Goal: Task Accomplishment & Management: Manage account settings

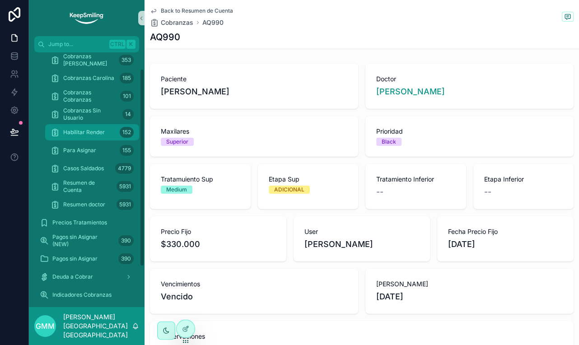
scroll to position [81, 0]
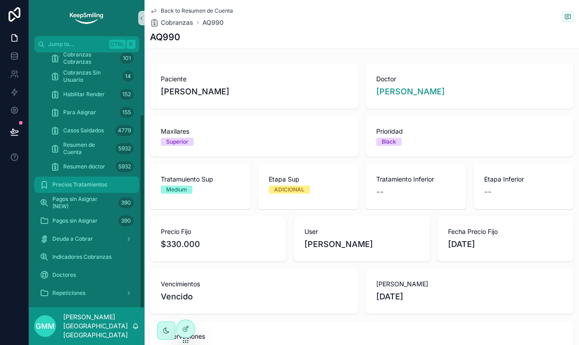
click at [80, 181] on span "Precios Tratamientos" at bounding box center [79, 184] width 55 height 7
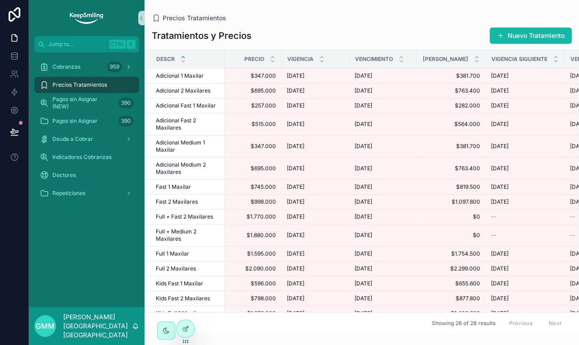
scroll to position [0, 229]
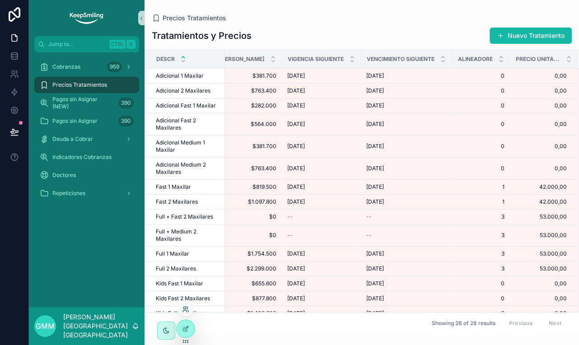
click at [187, 310] on icon at bounding box center [185, 309] width 7 height 7
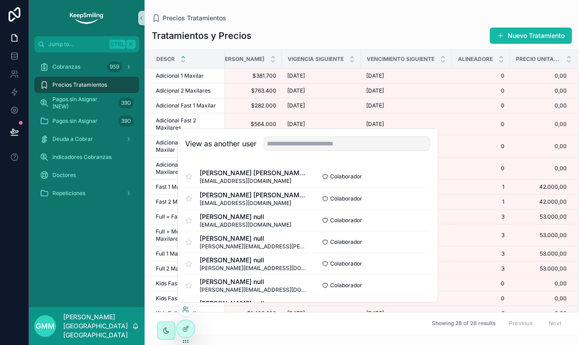
click at [347, 151] on div "View as another user" at bounding box center [307, 143] width 259 height 29
click at [347, 145] on input "text" at bounding box center [347, 143] width 166 height 14
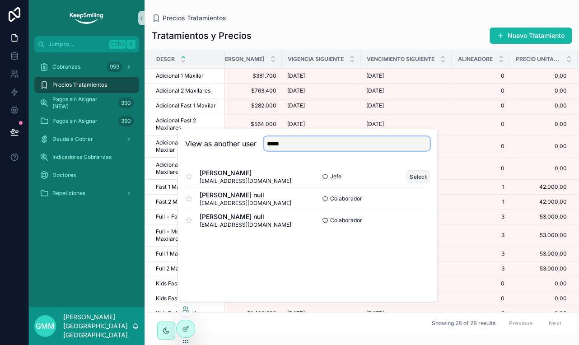
type input "*****"
click at [424, 176] on button "Select" at bounding box center [418, 176] width 23 height 13
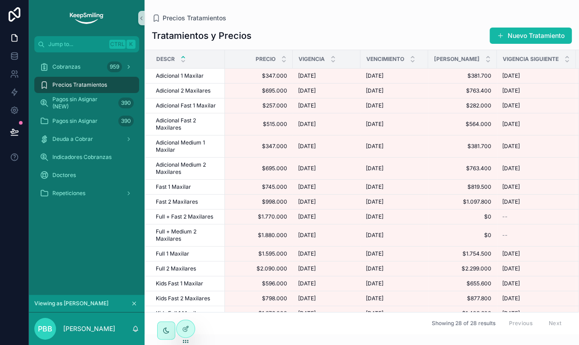
scroll to position [0, 229]
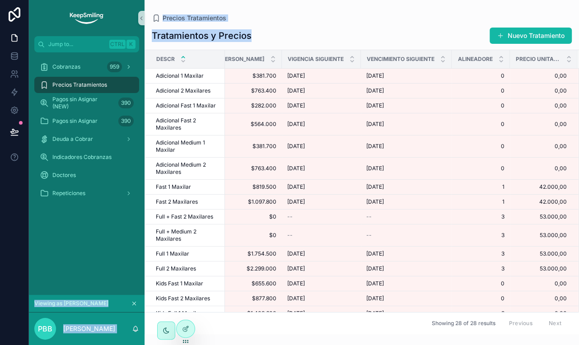
drag, startPoint x: 254, startPoint y: 35, endPoint x: 137, endPoint y: 33, distance: 117.5
click at [137, 33] on div "Jump to... Ctrl K Cobranzas 959 Precios Tratamientos Pagos sin Asignar (NEW) 39…" at bounding box center [304, 172] width 550 height 345
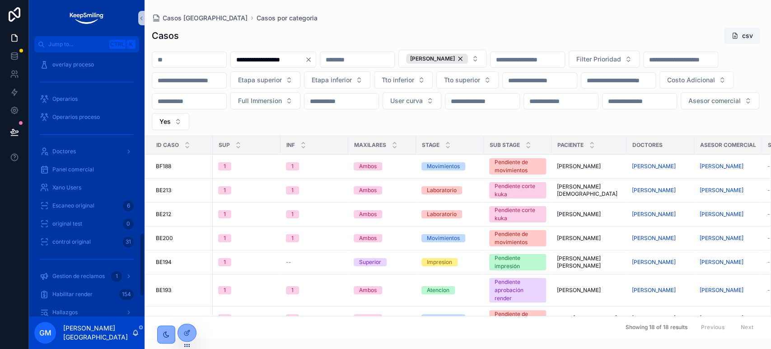
scroll to position [753, 0]
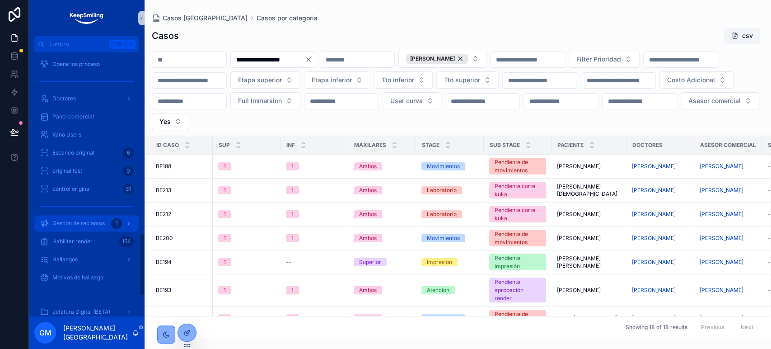
click at [94, 228] on div "Gestion de reclamos 1" at bounding box center [87, 223] width 94 height 14
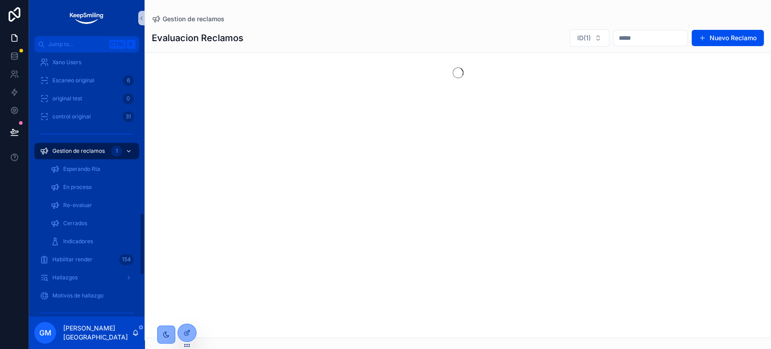
scroll to position [680, 0]
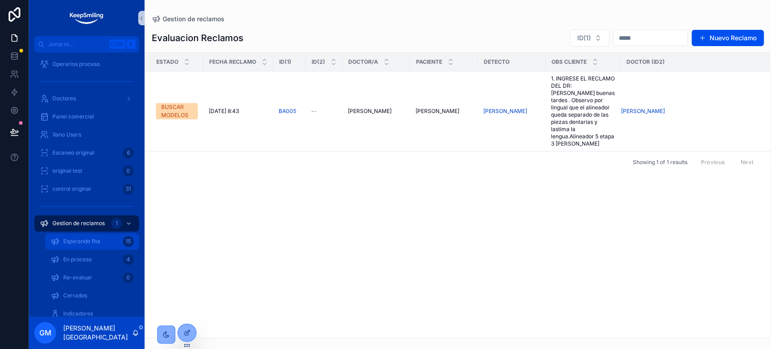
click at [90, 238] on span "Esperando Rta" at bounding box center [81, 241] width 37 height 7
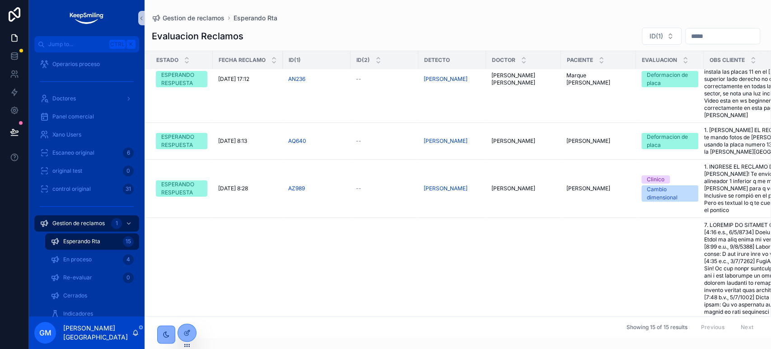
scroll to position [703, 0]
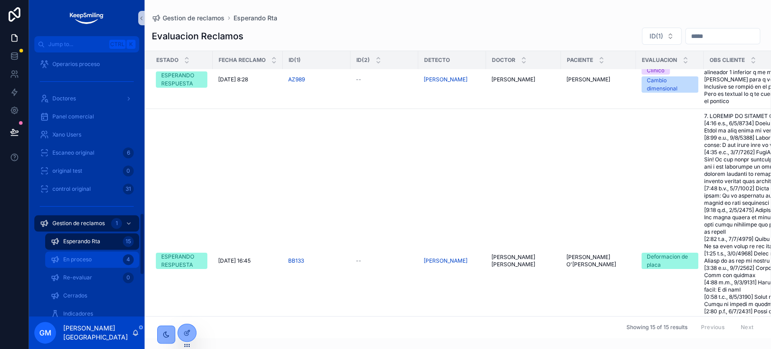
click at [100, 259] on div "En proceso 4" at bounding box center [92, 259] width 83 height 14
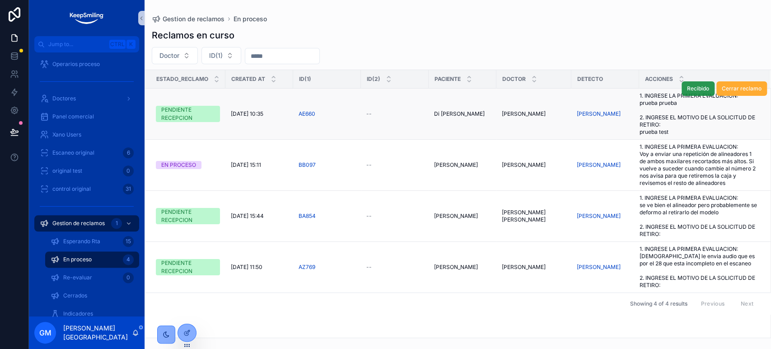
click at [704, 86] on span "Recibido" at bounding box center [698, 88] width 22 height 7
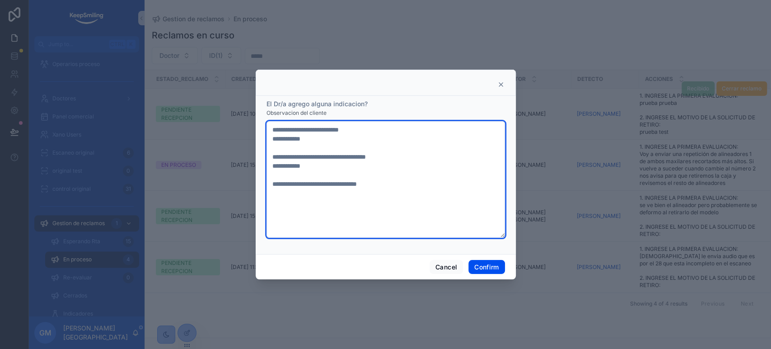
click at [414, 187] on textarea "**********" at bounding box center [386, 179] width 239 height 117
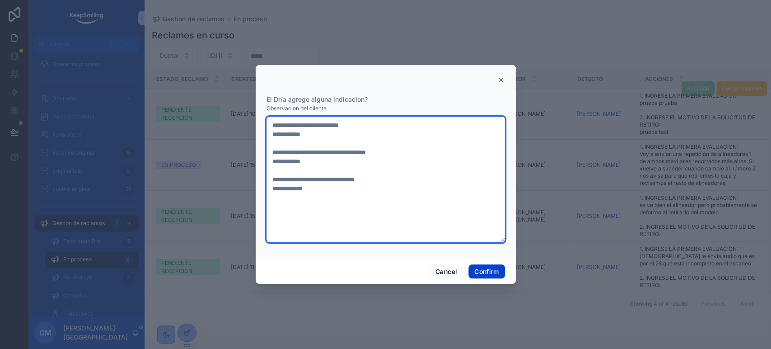
type textarea "**********"
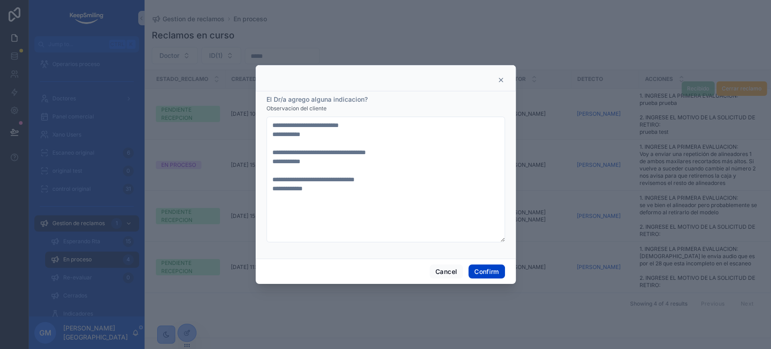
drag, startPoint x: 495, startPoint y: 277, endPoint x: 506, endPoint y: 286, distance: 13.8
click at [495, 277] on button "Confirm" at bounding box center [487, 271] width 36 height 14
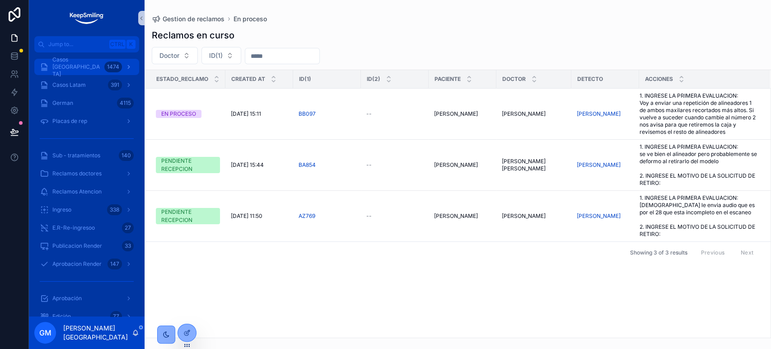
click at [78, 70] on span "Casos Argentina" at bounding box center [76, 67] width 48 height 22
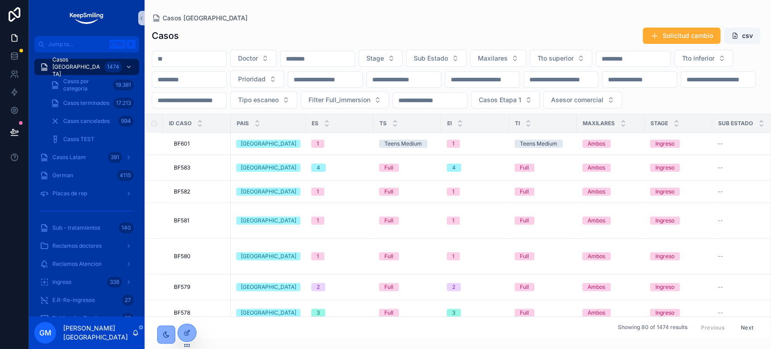
click at [208, 58] on input "scrollable content" at bounding box center [189, 58] width 74 height 13
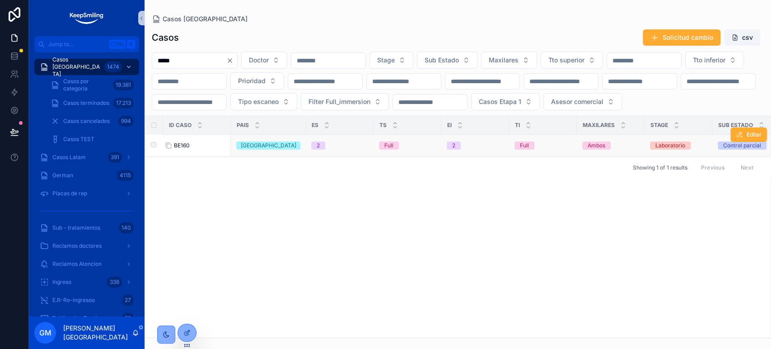
type input "*****"
click at [182, 149] on span "BE160" at bounding box center [182, 145] width 16 height 7
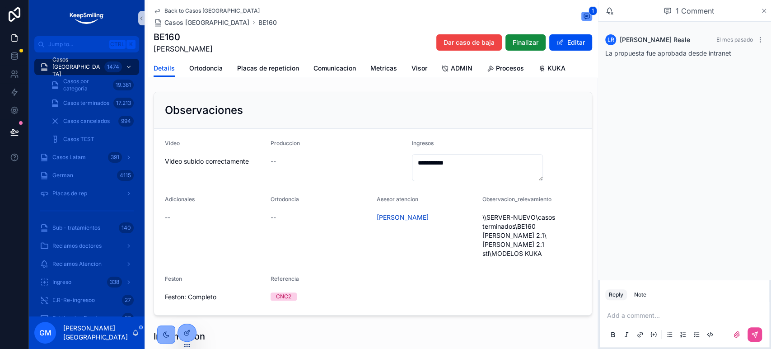
click at [765, 9] on icon "scrollable content" at bounding box center [765, 11] width 4 height 4
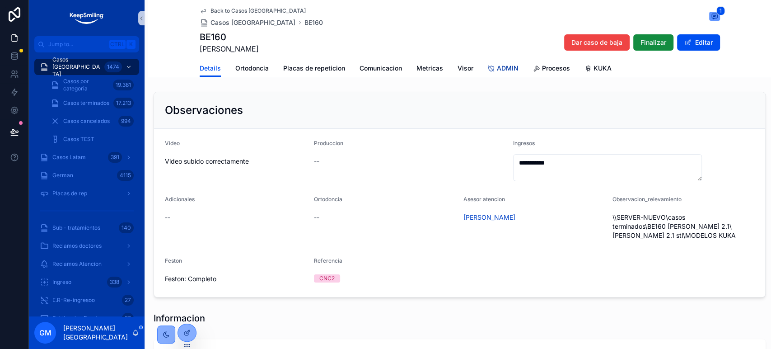
click at [507, 67] on span "ADMIN" at bounding box center [508, 68] width 22 height 9
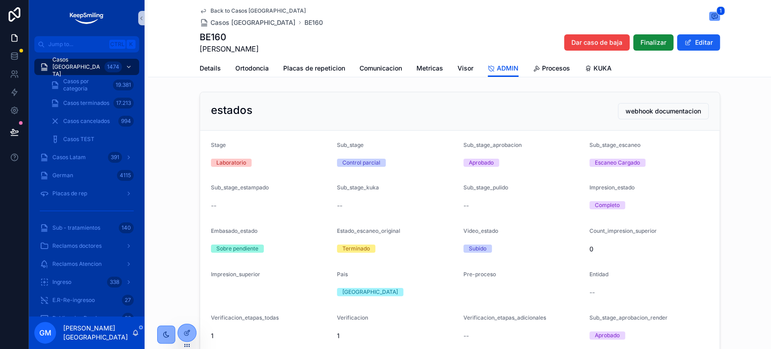
click at [705, 44] on button "Editar" at bounding box center [698, 42] width 43 height 16
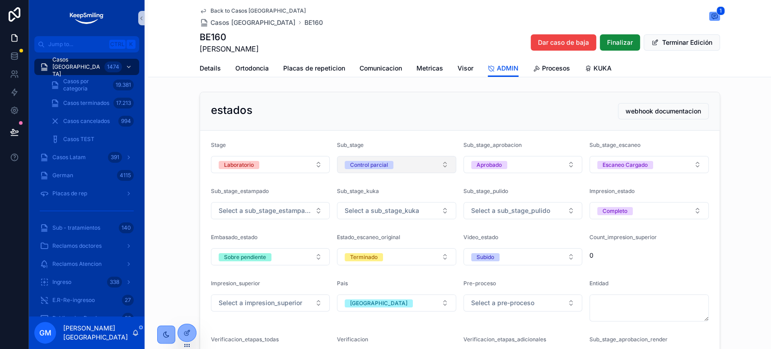
click at [382, 162] on div "Control parcial" at bounding box center [369, 165] width 38 height 8
type input "***"
click at [408, 202] on div "Pendiente estampado" at bounding box center [392, 200] width 115 height 14
click at [665, 46] on button "Terminar Edición" at bounding box center [682, 42] width 76 height 16
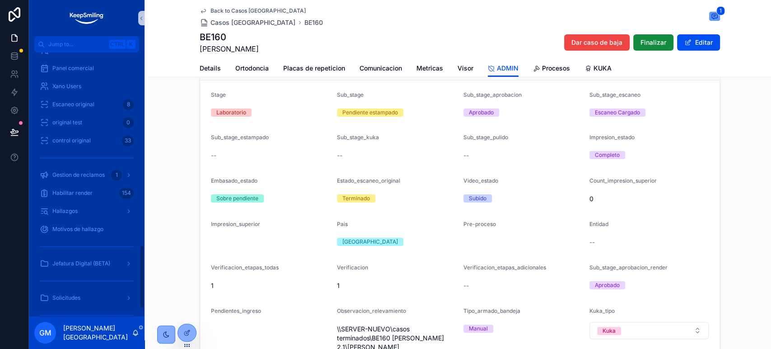
scroll to position [803, 0]
click at [100, 178] on div "Gestion de reclamos 1" at bounding box center [87, 173] width 94 height 14
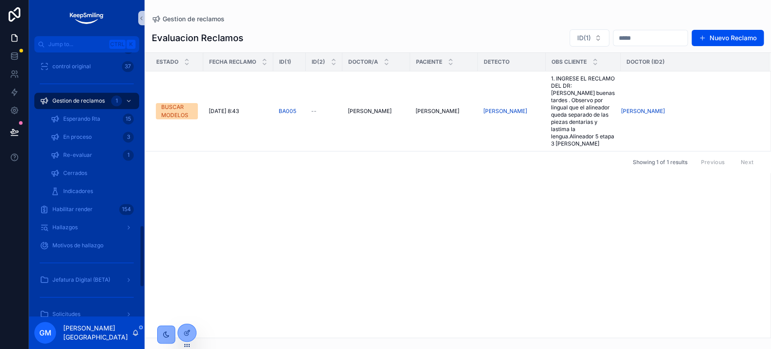
scroll to position [731, 0]
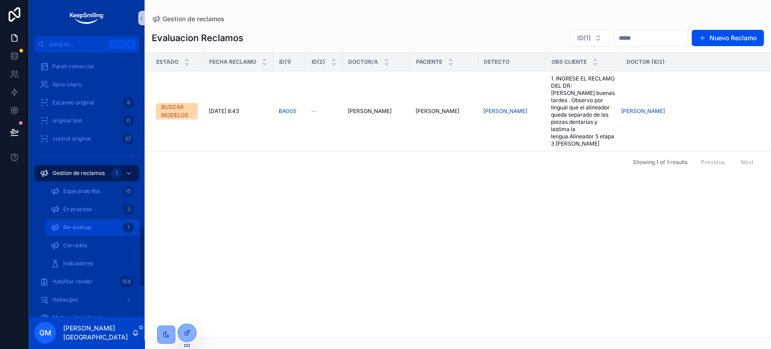
click at [90, 225] on span "Re-evaluar" at bounding box center [77, 227] width 29 height 7
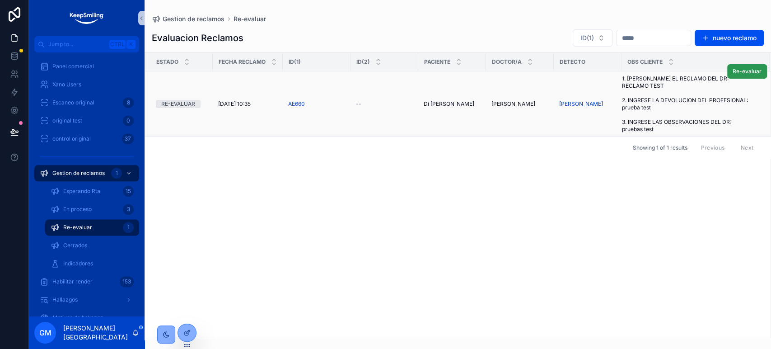
click at [746, 71] on span "Re-evaluar" at bounding box center [747, 71] width 29 height 7
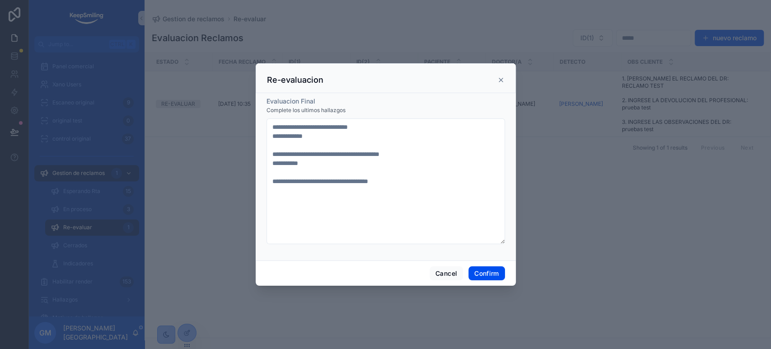
click at [622, 267] on div at bounding box center [385, 174] width 771 height 349
click at [424, 295] on div at bounding box center [385, 174] width 771 height 349
click at [432, 275] on button "Cancel" at bounding box center [446, 273] width 33 height 14
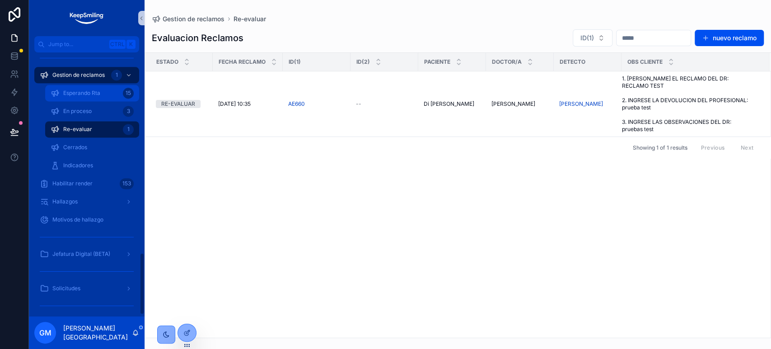
scroll to position [804, 0]
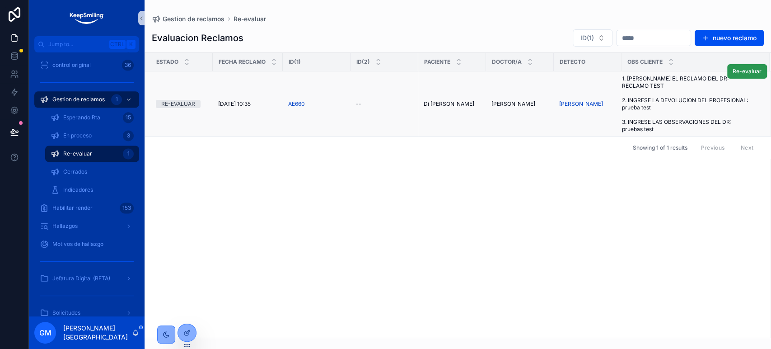
click at [750, 74] on span "Re-evaluar" at bounding box center [747, 71] width 29 height 7
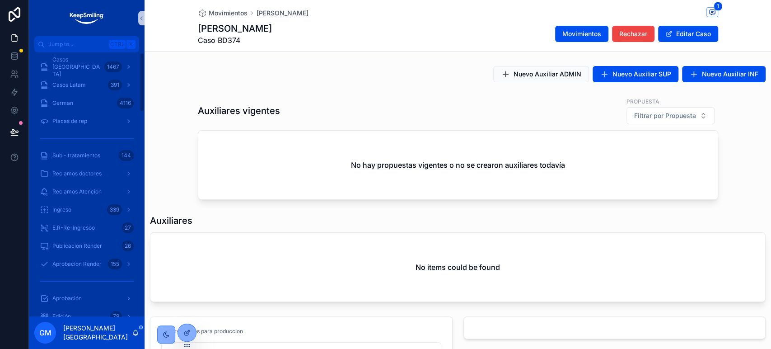
drag, startPoint x: 218, startPoint y: 9, endPoint x: 122, endPoint y: 75, distance: 116.3
click at [218, 9] on span "Movimientos" at bounding box center [228, 13] width 39 height 9
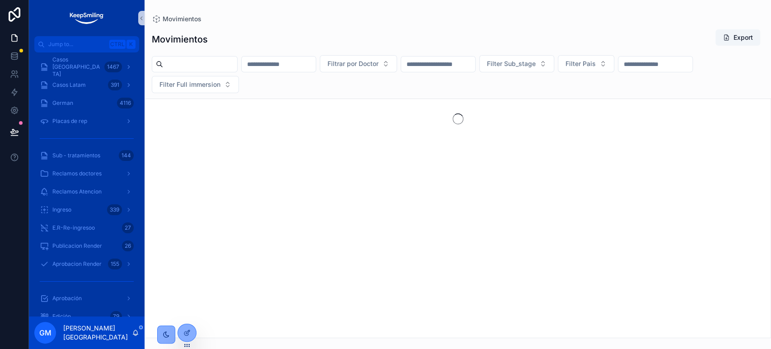
click at [316, 59] on input "scrollable content" at bounding box center [279, 64] width 74 height 13
paste input "*****"
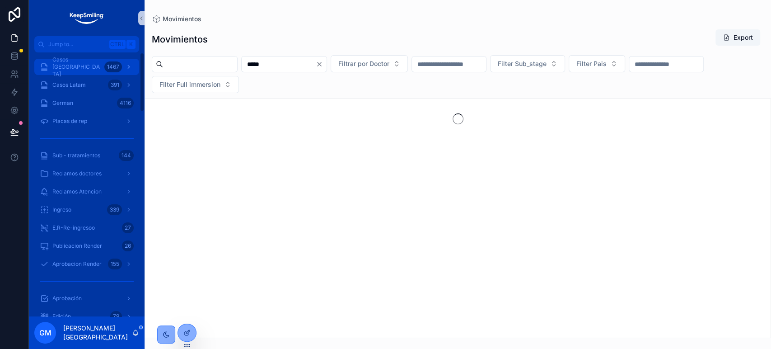
type input "*****"
click at [65, 66] on span "Casos Argentina" at bounding box center [76, 67] width 48 height 22
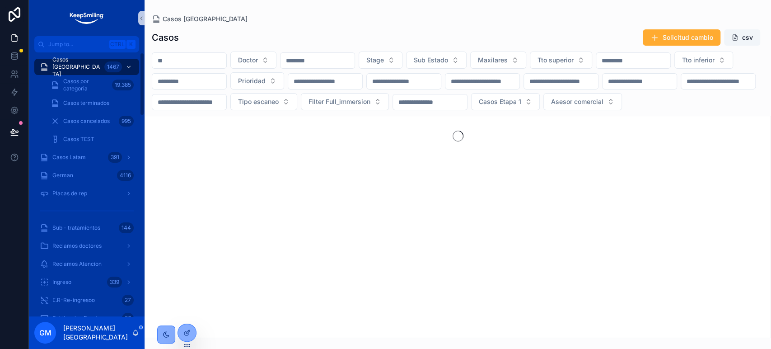
click at [179, 58] on input "scrollable content" at bounding box center [189, 60] width 74 height 13
paste input "*****"
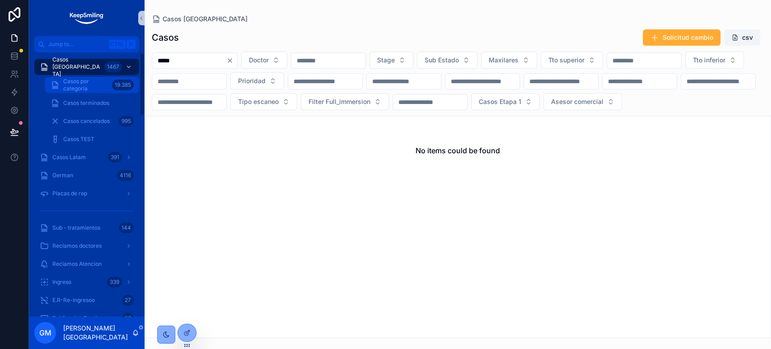
type input "*****"
click at [111, 87] on div "Casos por categoria 19.385" at bounding box center [92, 85] width 83 height 14
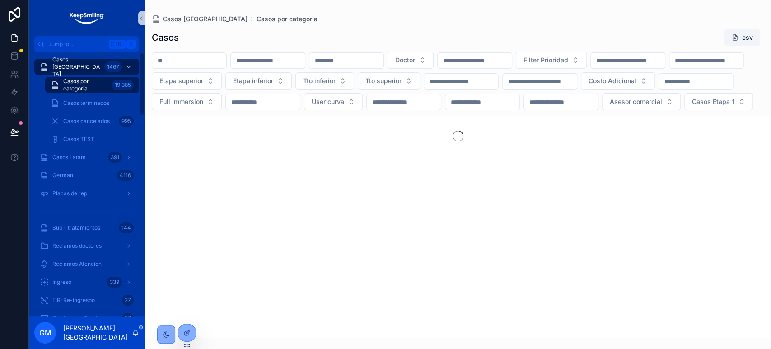
click at [197, 58] on input "scrollable content" at bounding box center [189, 60] width 74 height 13
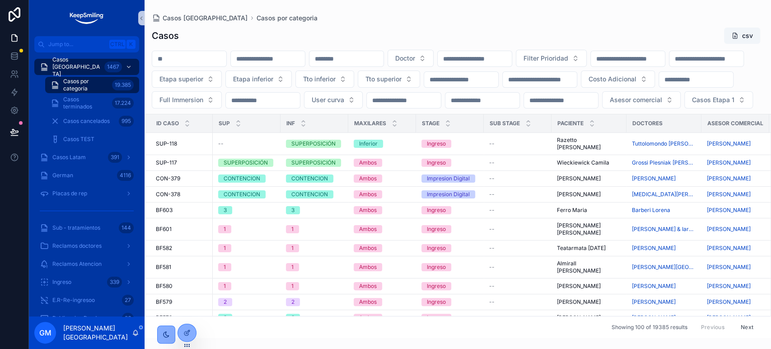
paste input "*****"
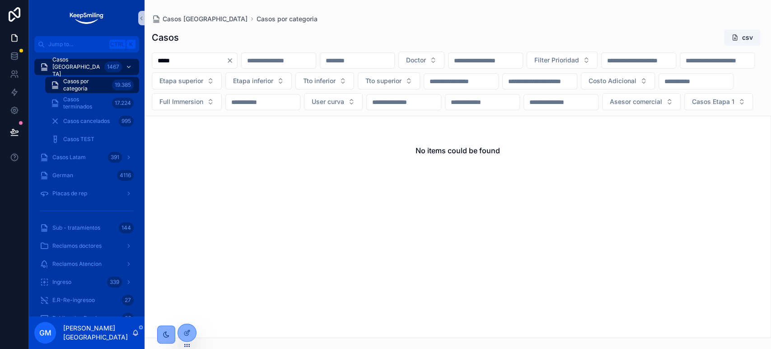
type input "*****"
click at [157, 58] on input "*****" at bounding box center [189, 60] width 74 height 13
click at [157, 59] on input "*****" at bounding box center [189, 60] width 74 height 13
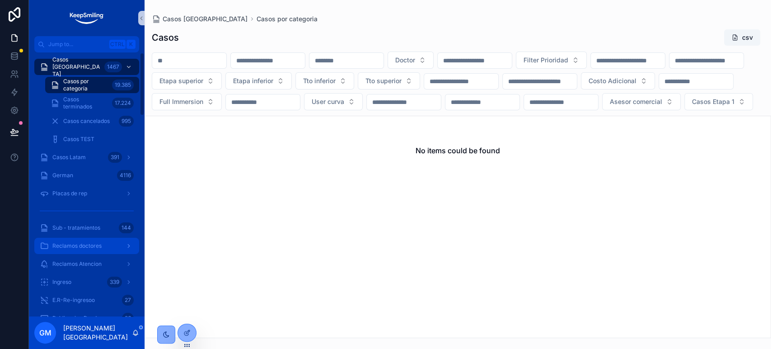
scroll to position [100, 0]
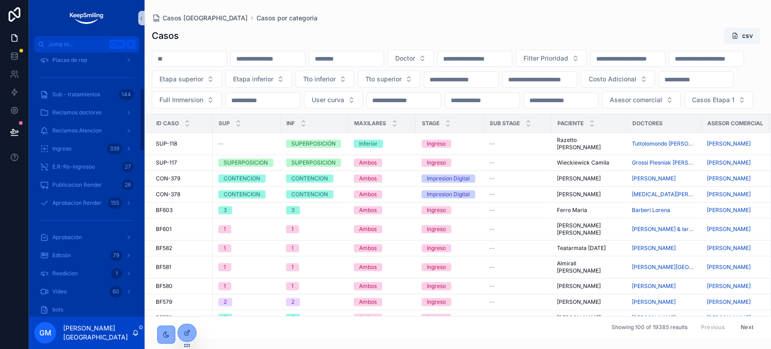
scroll to position [150, 0]
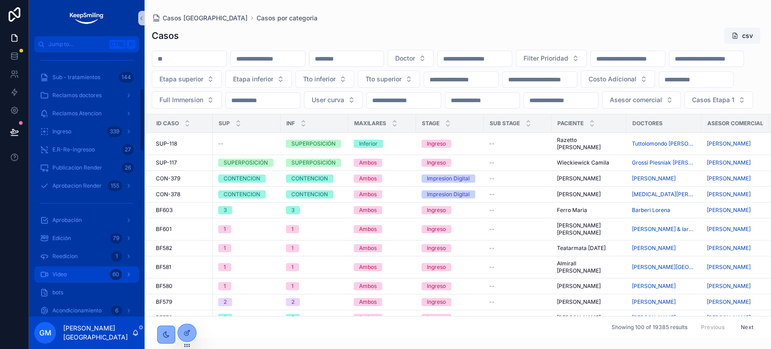
click at [76, 270] on div "Video 60" at bounding box center [87, 274] width 94 height 14
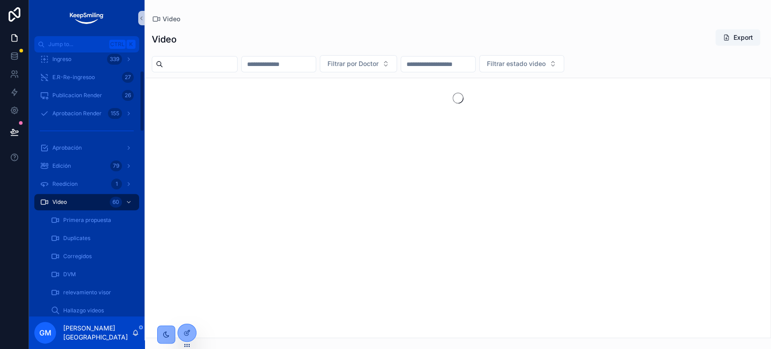
scroll to position [78, 0]
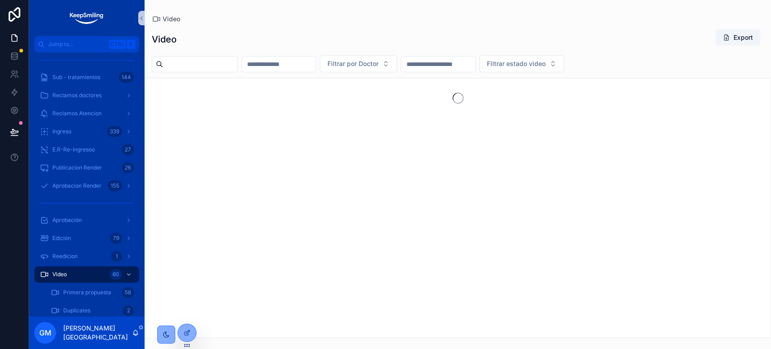
click at [279, 68] on input "scrollable content" at bounding box center [279, 64] width 74 height 13
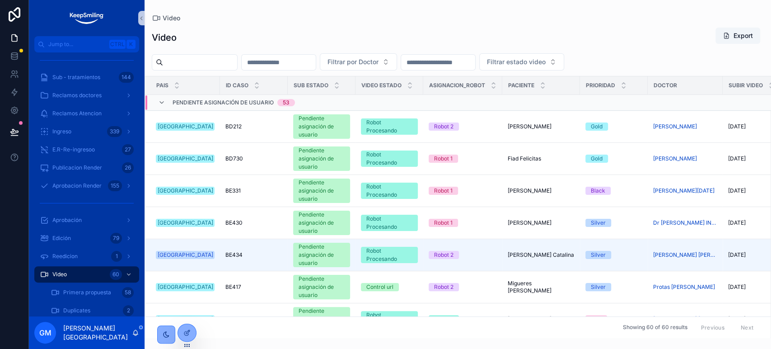
paste input "*****"
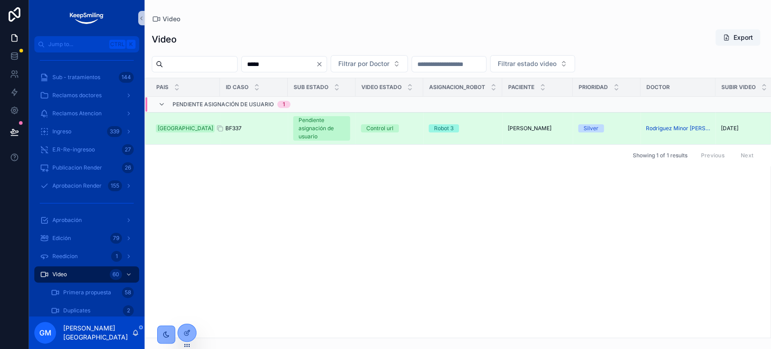
type input "*****"
click at [230, 126] on span "BF337" at bounding box center [233, 128] width 16 height 7
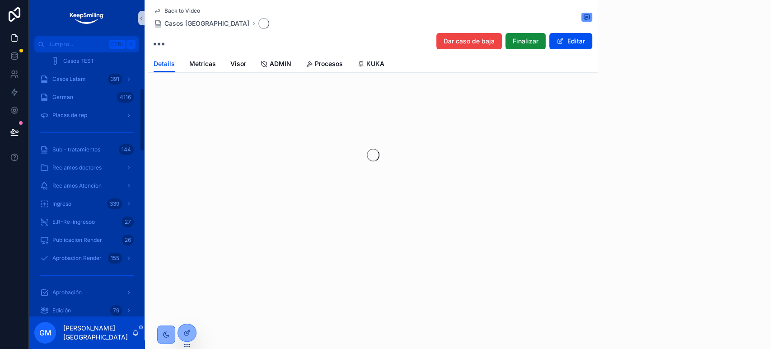
scroll to position [150, 0]
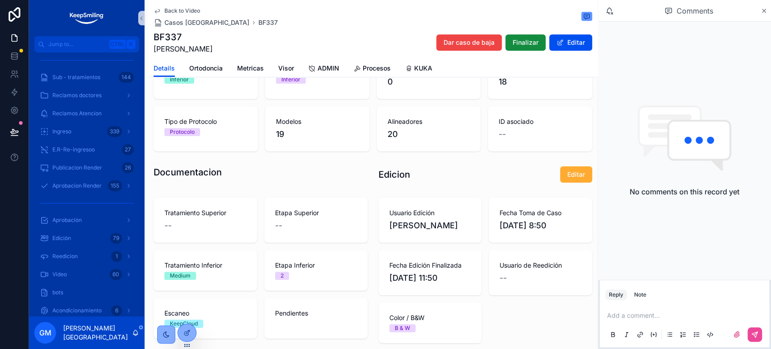
scroll to position [201, 0]
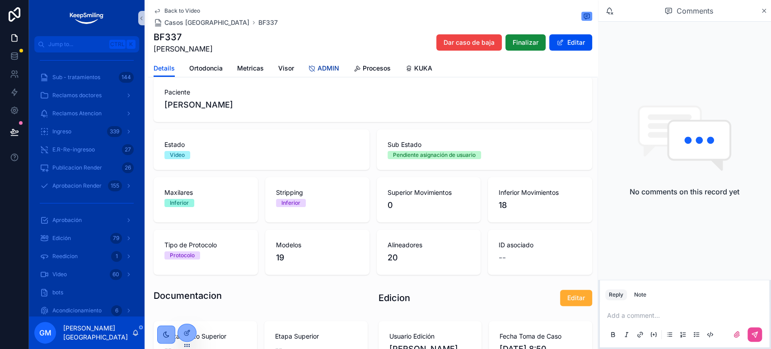
click at [323, 65] on span "ADMIN" at bounding box center [329, 68] width 22 height 9
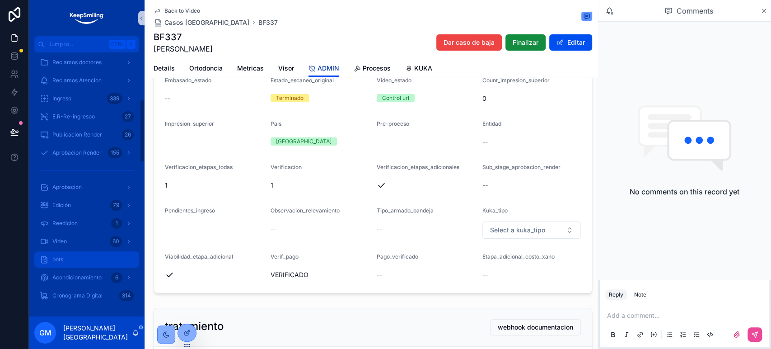
scroll to position [201, 0]
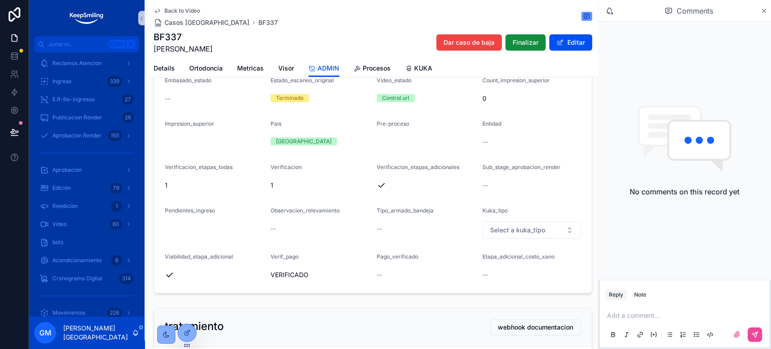
click at [183, 10] on span "Back to Video" at bounding box center [182, 10] width 36 height 7
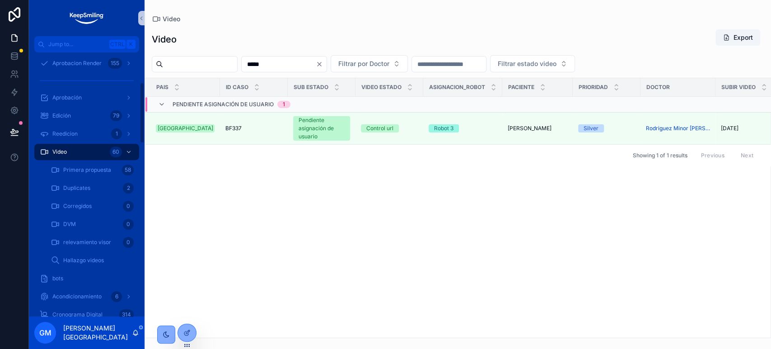
scroll to position [128, 0]
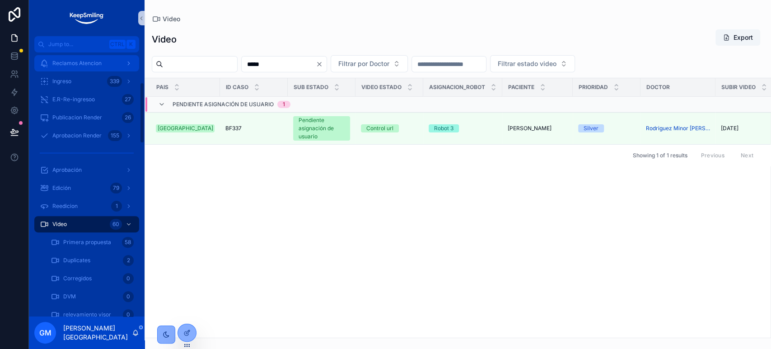
click at [83, 60] on span "Reclamos Atencion" at bounding box center [76, 63] width 49 height 7
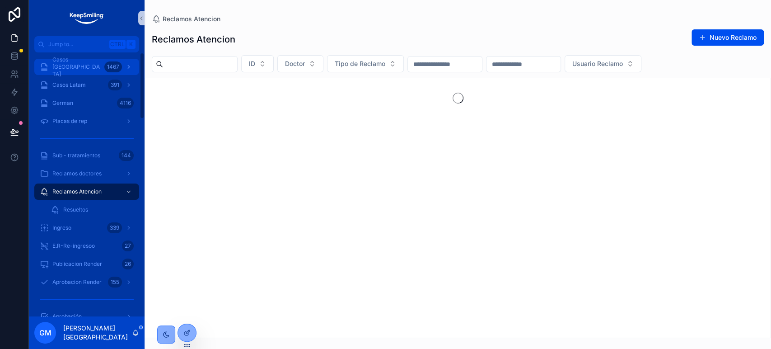
click at [84, 61] on div "Casos Argentina 1467" at bounding box center [87, 67] width 94 height 14
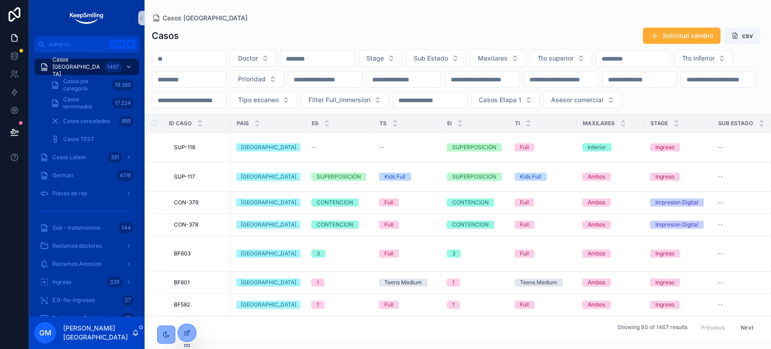
drag, startPoint x: 84, startPoint y: 61, endPoint x: 187, endPoint y: 63, distance: 103.1
click at [187, 63] on input "scrollable content" at bounding box center [189, 58] width 74 height 13
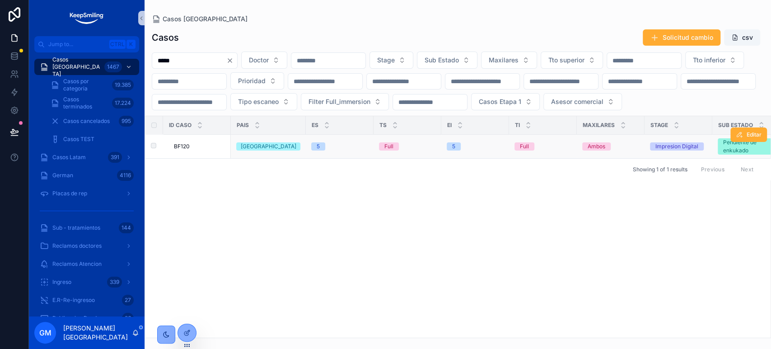
type input "*****"
click at [175, 159] on td "BF120 BF120" at bounding box center [197, 147] width 68 height 24
click at [179, 150] on span "BF120" at bounding box center [182, 146] width 16 height 7
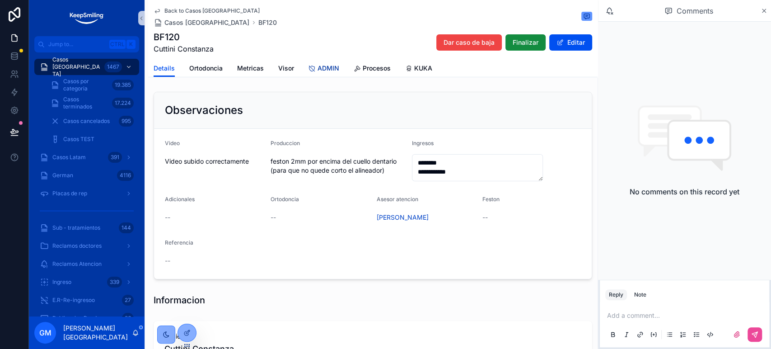
click at [322, 70] on span "ADMIN" at bounding box center [329, 68] width 22 height 9
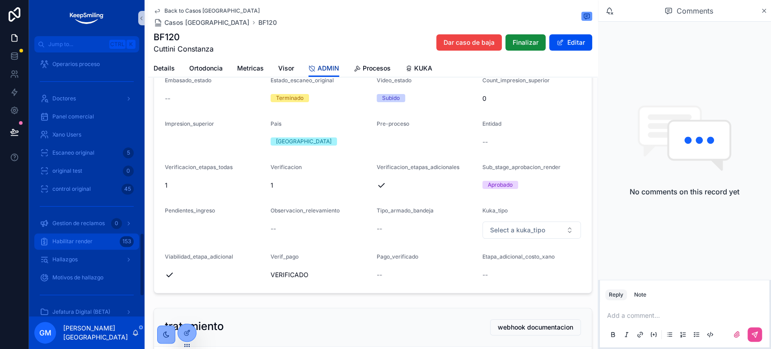
scroll to position [836, 0]
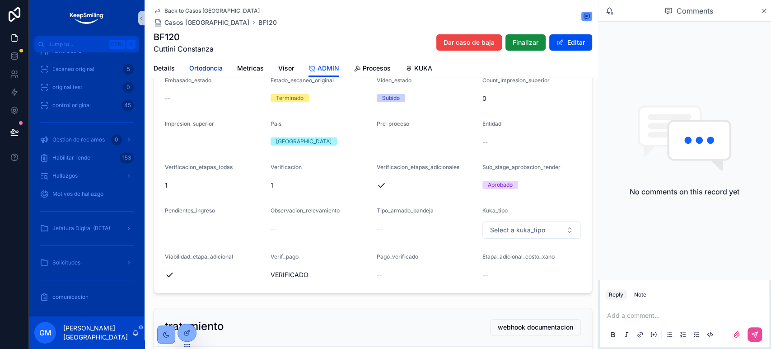
click at [198, 65] on span "Ortodoncia" at bounding box center [205, 68] width 33 height 9
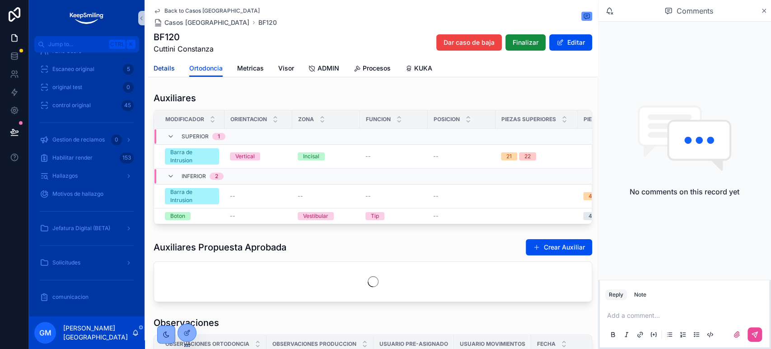
click at [170, 68] on span "Details" at bounding box center [164, 68] width 21 height 9
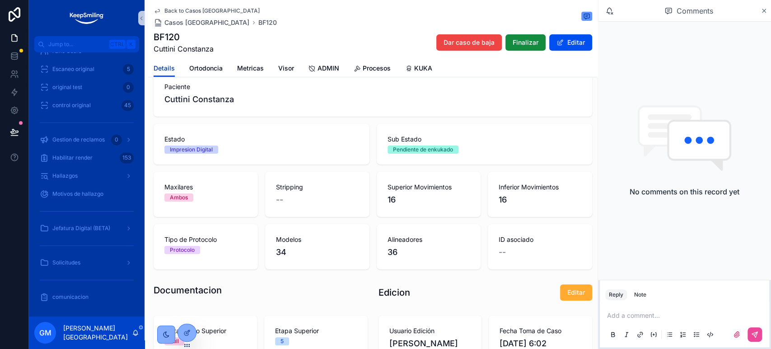
scroll to position [168, 0]
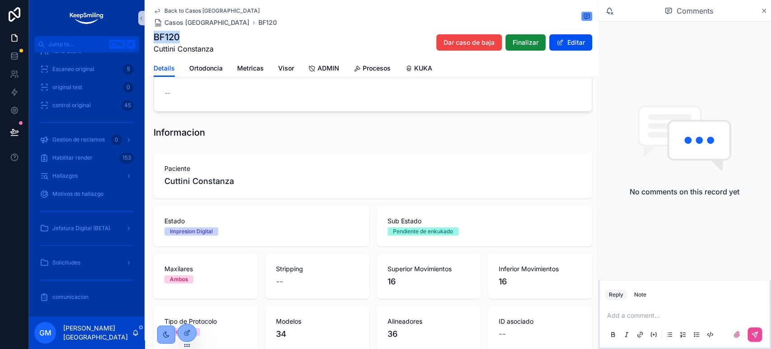
drag, startPoint x: 185, startPoint y: 39, endPoint x: 183, endPoint y: 1, distance: 38.0
click at [150, 35] on div "Back to Casos Argentina Casos Argentina BF120 BF120 Cuttini Constanza Dar caso …" at bounding box center [373, 38] width 450 height 77
copy h1 "BF120"
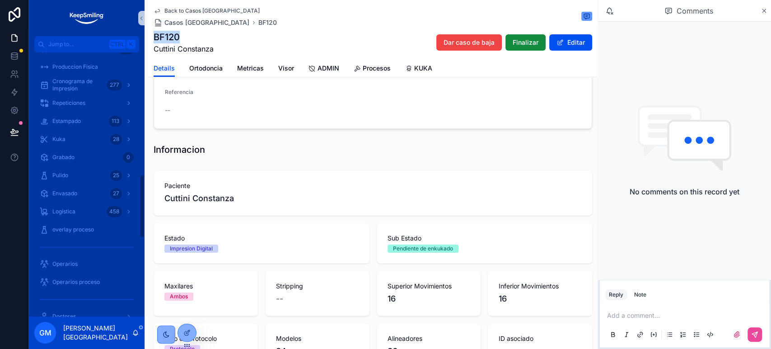
scroll to position [385, 0]
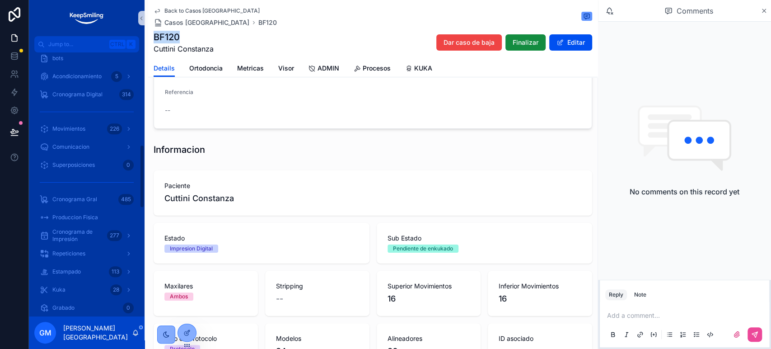
click at [81, 136] on div "Movimientos 226" at bounding box center [87, 129] width 116 height 18
click at [83, 133] on div "Movimientos 226" at bounding box center [87, 129] width 94 height 14
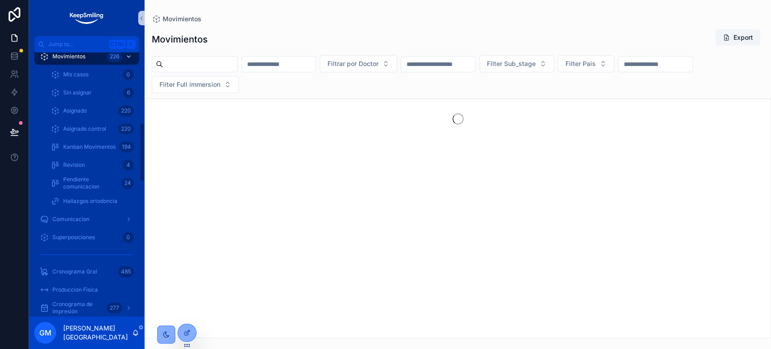
scroll to position [312, 0]
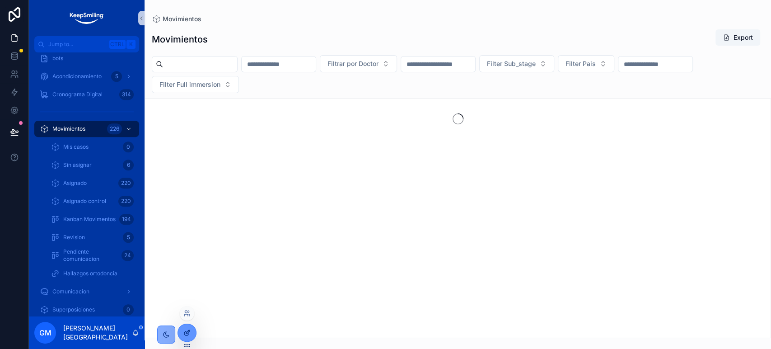
click at [187, 335] on icon at bounding box center [186, 333] width 4 height 4
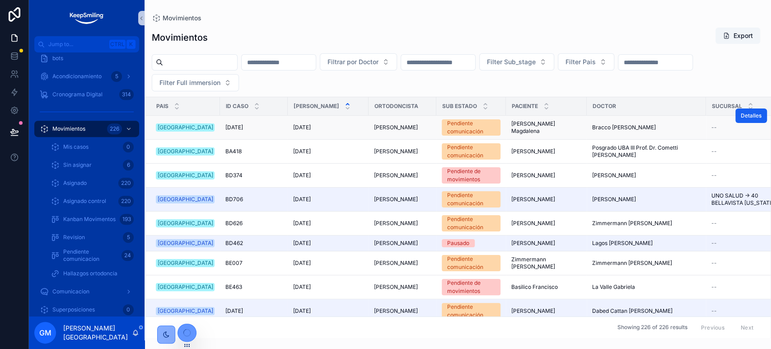
click at [741, 116] on span "Detalles" at bounding box center [751, 115] width 21 height 7
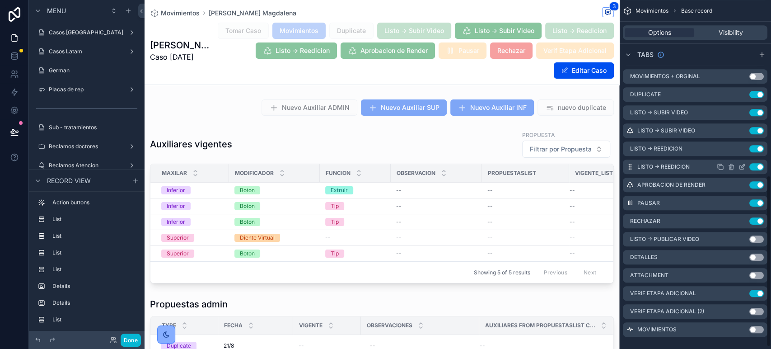
scroll to position [360, 0]
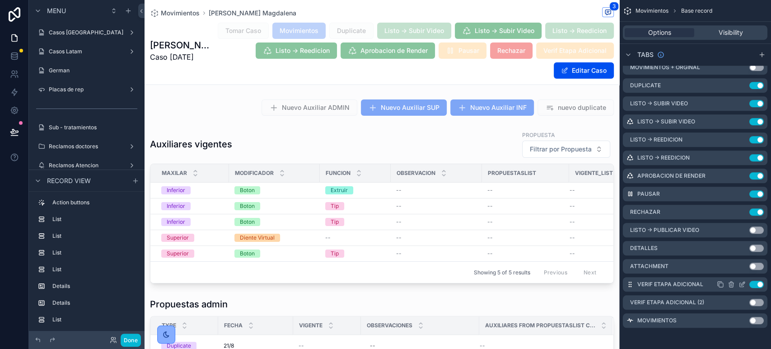
click at [743, 286] on icon "scrollable content" at bounding box center [742, 284] width 7 height 7
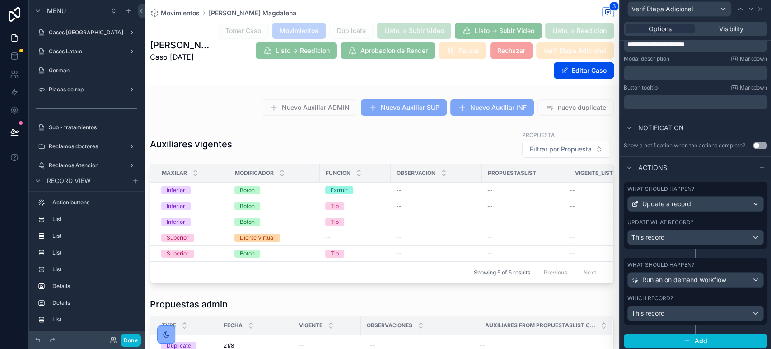
scroll to position [168, 0]
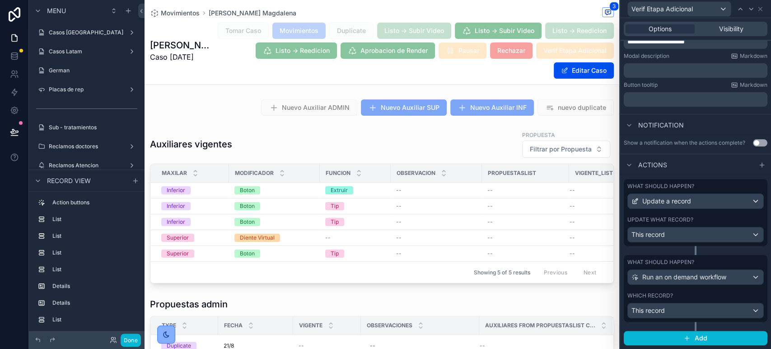
click at [704, 215] on div "What should happen? Update a record Update what record? This record" at bounding box center [696, 212] width 144 height 67
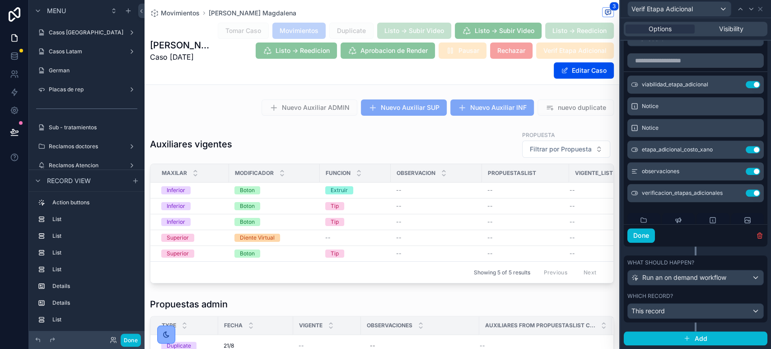
scroll to position [365, 0]
click at [732, 84] on icon at bounding box center [735, 84] width 7 height 7
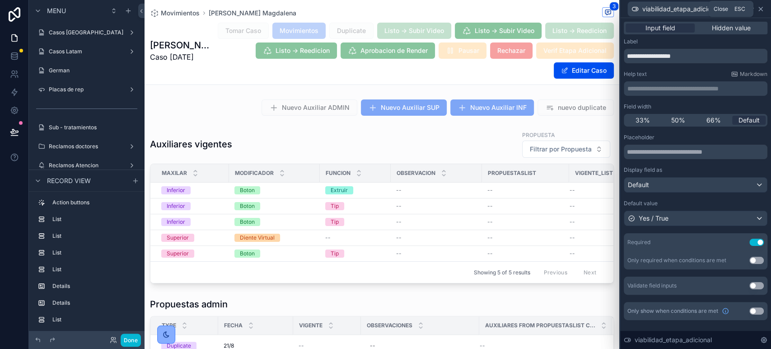
click at [763, 9] on icon at bounding box center [760, 8] width 7 height 7
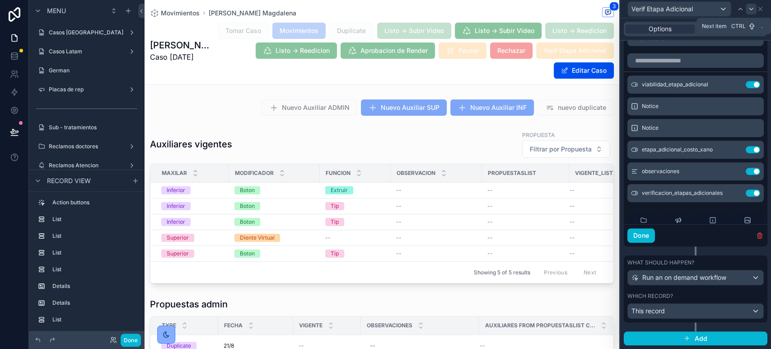
click at [749, 10] on icon at bounding box center [751, 8] width 7 height 7
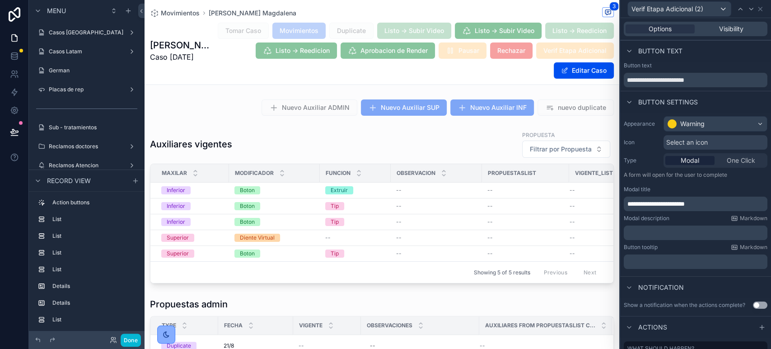
scroll to position [93, 0]
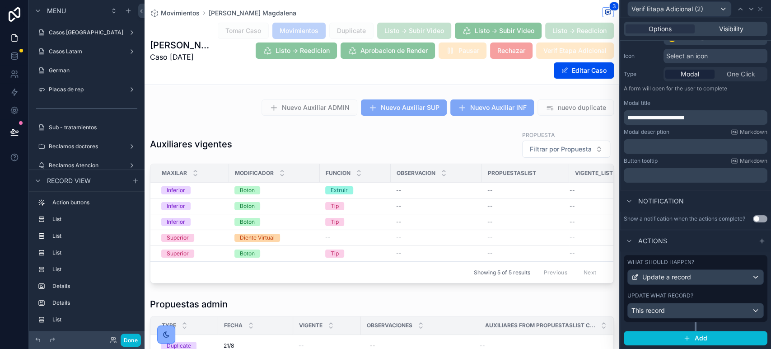
click at [670, 292] on label "Update what record?" at bounding box center [661, 295] width 66 height 7
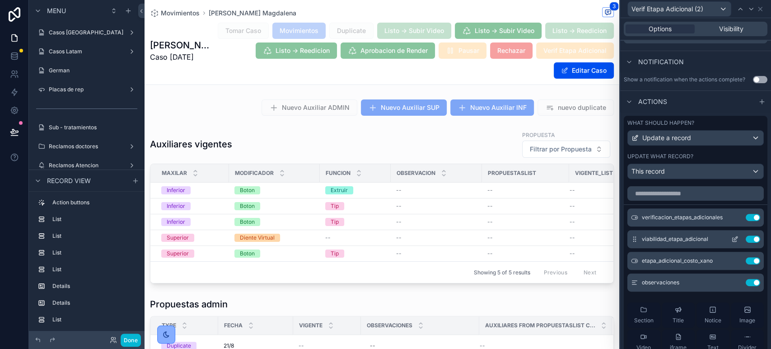
scroll to position [289, 0]
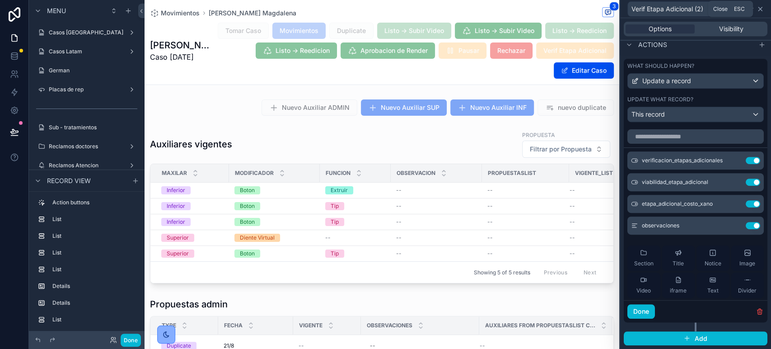
click at [760, 9] on icon at bounding box center [761, 9] width 4 height 4
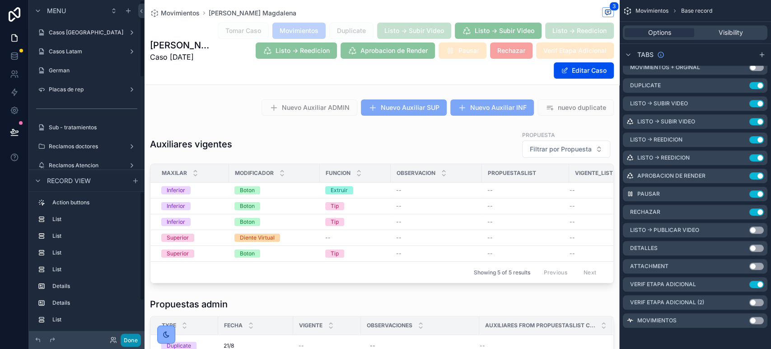
click at [134, 338] on button "Done" at bounding box center [131, 339] width 20 height 13
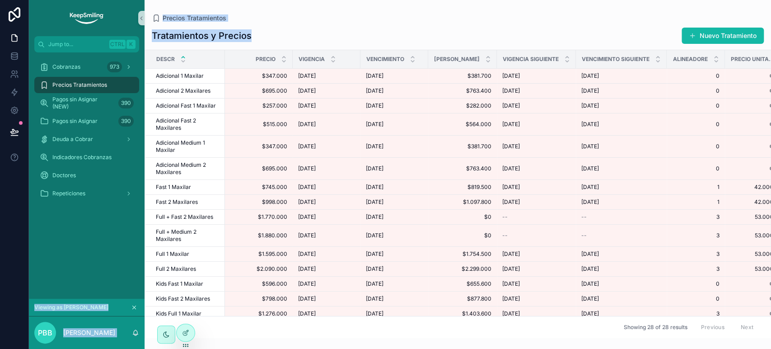
scroll to position [0, 37]
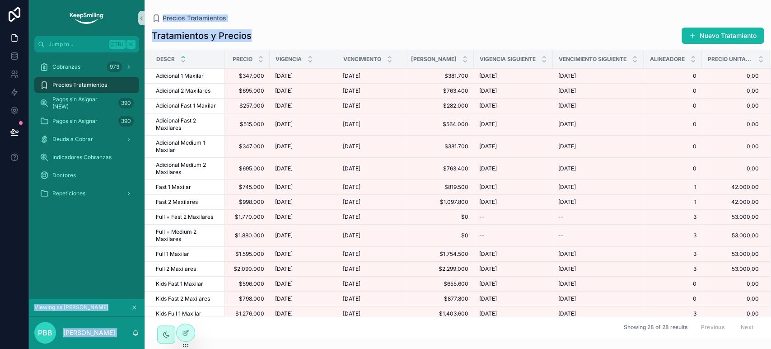
click at [312, 35] on div "Tratamientos y Precios Nuevo Tratamiento" at bounding box center [458, 35] width 612 height 17
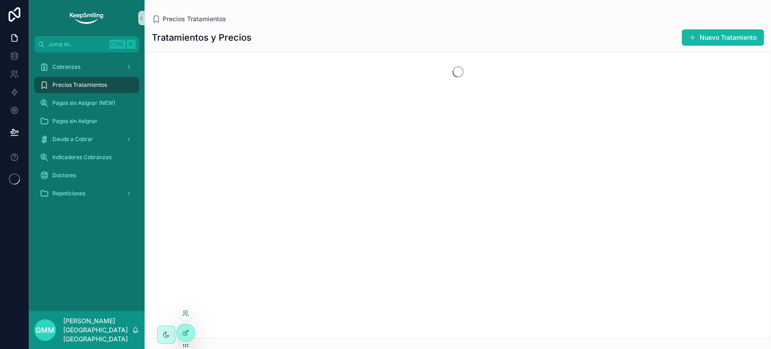
click at [186, 317] on div at bounding box center [185, 313] width 14 height 14
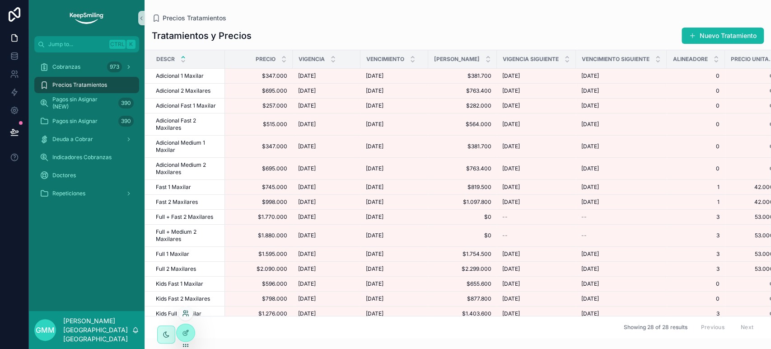
click at [184, 314] on icon at bounding box center [185, 313] width 7 height 7
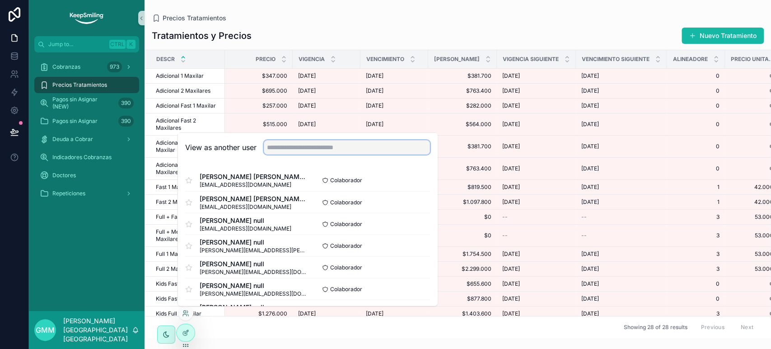
click at [317, 149] on input "text" at bounding box center [347, 147] width 166 height 14
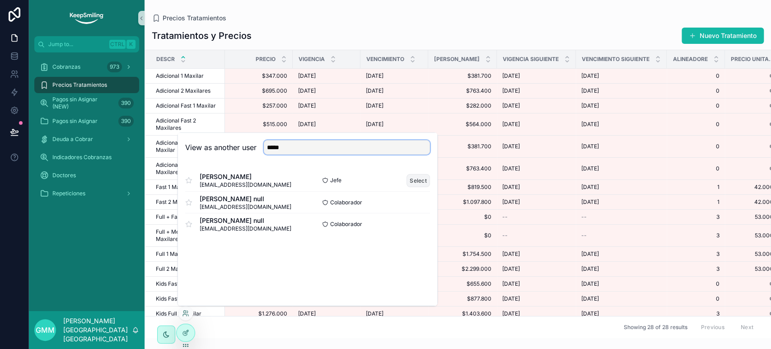
type input "*****"
click at [413, 181] on button "Select" at bounding box center [418, 180] width 23 height 13
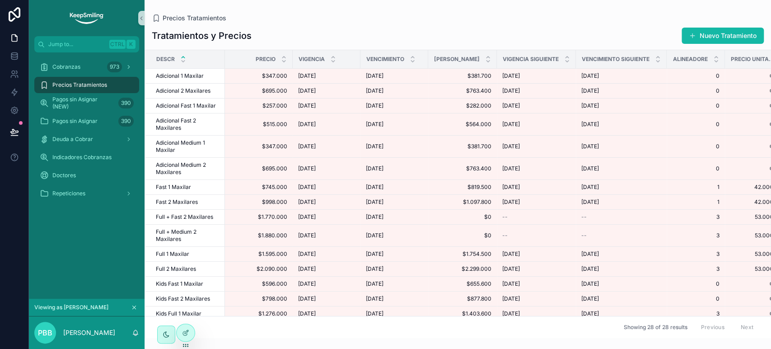
scroll to position [0, 37]
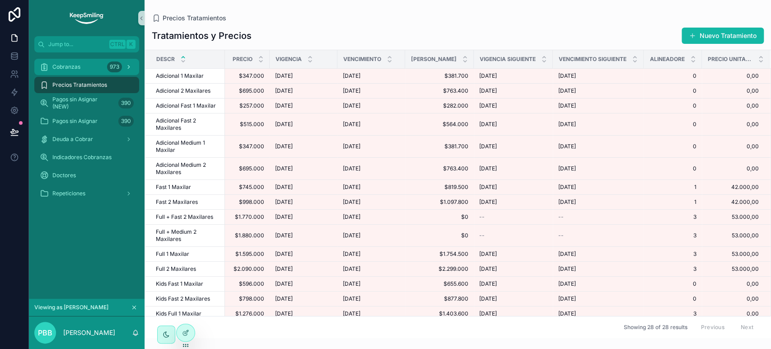
click at [89, 65] on div "Cobranzas 973" at bounding box center [87, 67] width 94 height 14
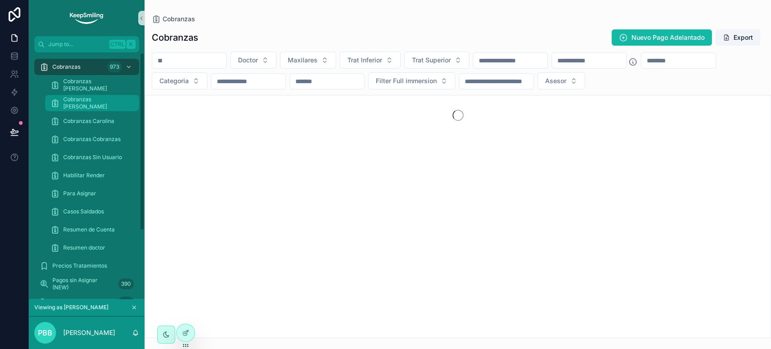
click at [97, 105] on span "Cobranzas Carlos" at bounding box center [96, 103] width 67 height 14
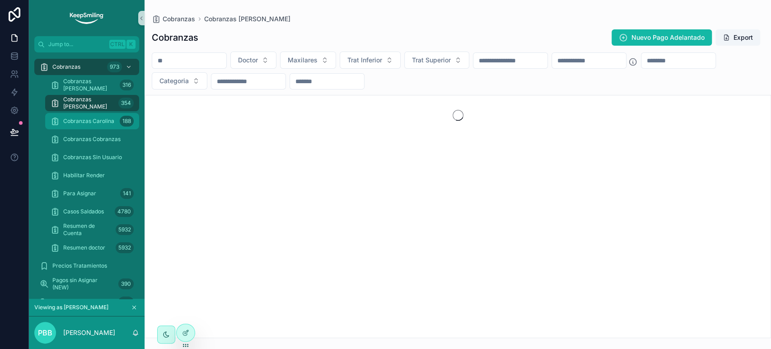
click at [104, 117] on div "Cobranzas Carolina 188" at bounding box center [92, 121] width 83 height 14
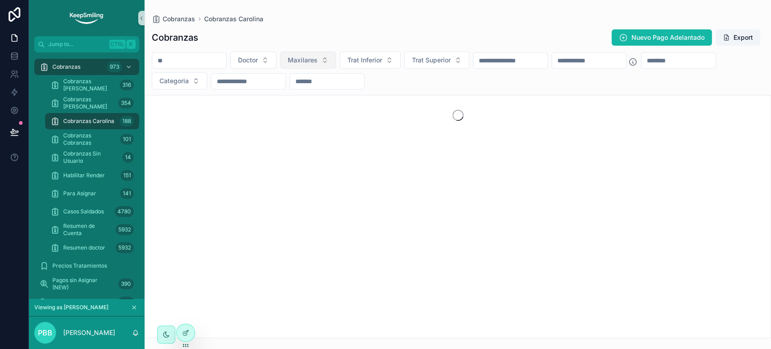
click at [325, 66] on button "Maxilares" at bounding box center [308, 60] width 56 height 17
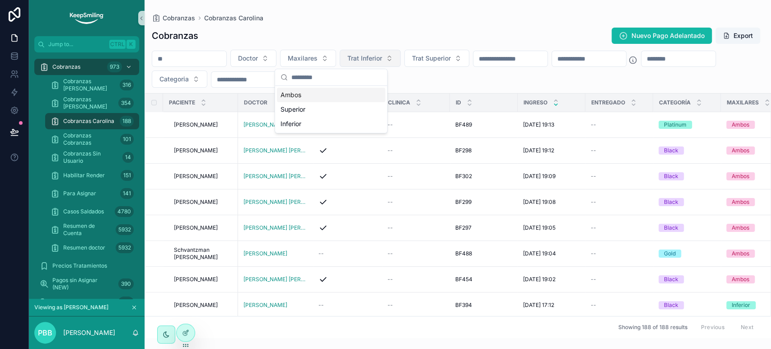
click at [382, 62] on span "Trat Inferior" at bounding box center [364, 58] width 35 height 9
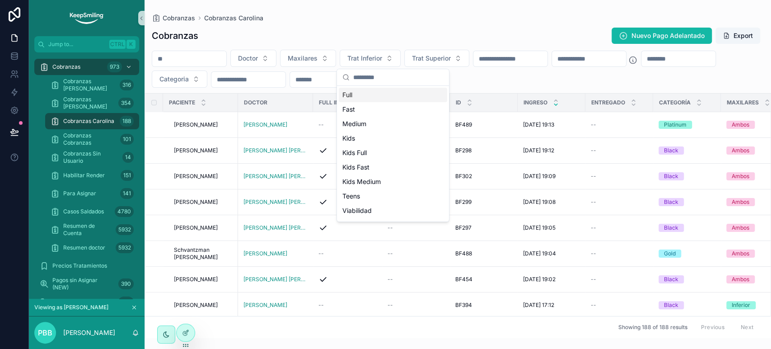
click at [570, 72] on div "Doctor Maxilares Trat Inferior Trat Superior Categoria" at bounding box center [458, 69] width 627 height 38
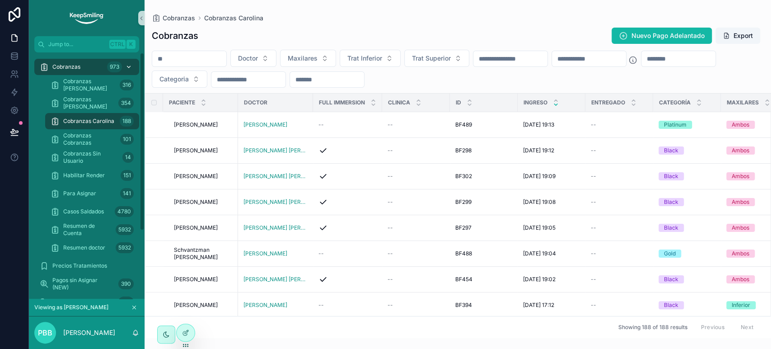
click at [74, 68] on span "Cobranzas" at bounding box center [66, 66] width 28 height 7
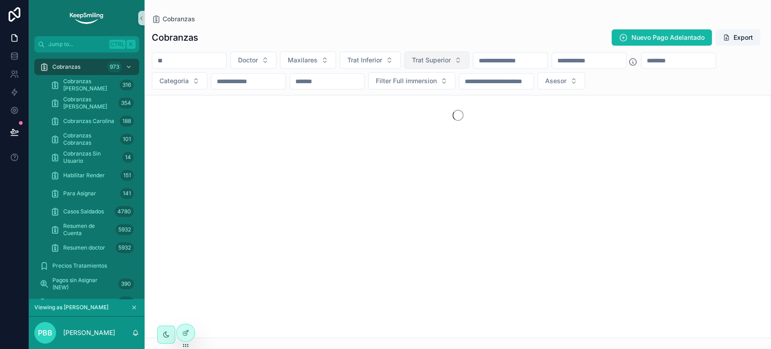
click at [451, 58] on span "Trat Superior" at bounding box center [431, 60] width 39 height 9
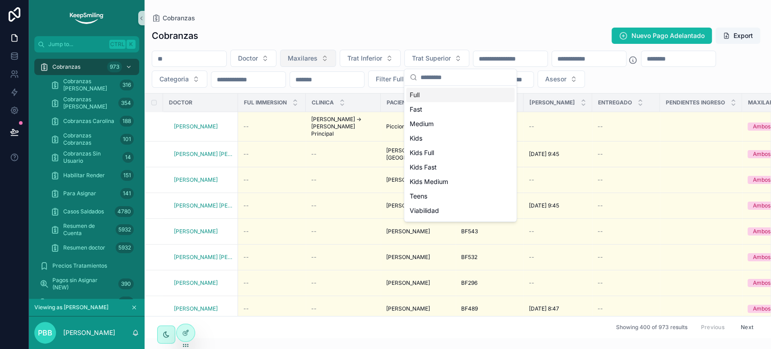
click at [336, 57] on button "Maxilares" at bounding box center [308, 58] width 56 height 17
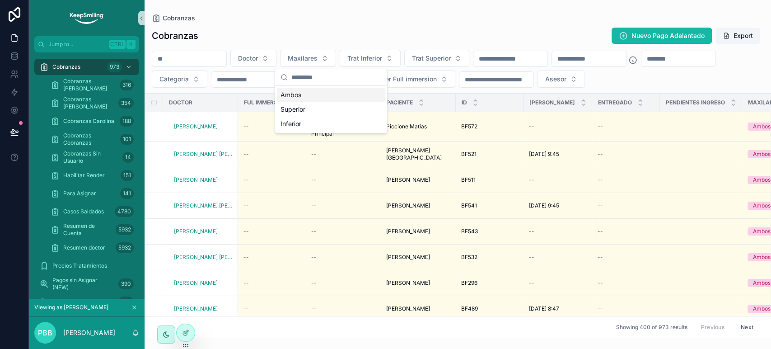
drag, startPoint x: 226, startPoint y: 73, endPoint x: 235, endPoint y: 73, distance: 8.6
click at [642, 65] on input "scrollable content" at bounding box center [679, 58] width 74 height 13
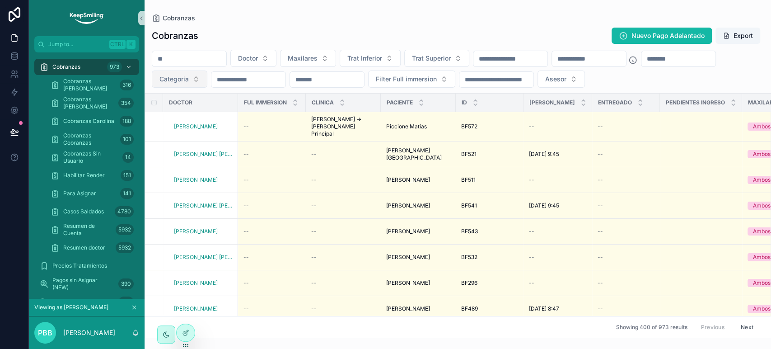
click at [189, 78] on span "Categoria" at bounding box center [173, 79] width 29 height 9
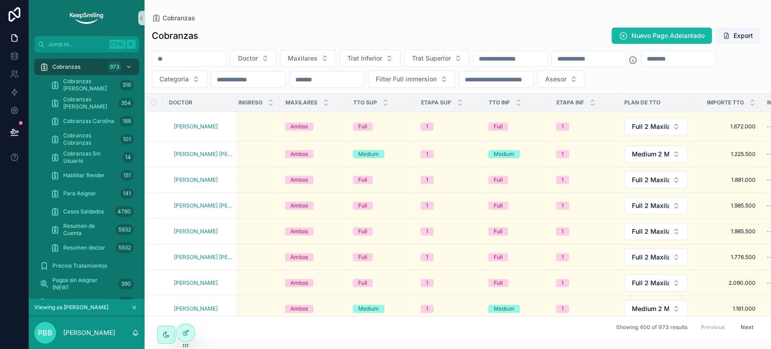
scroll to position [0, 471]
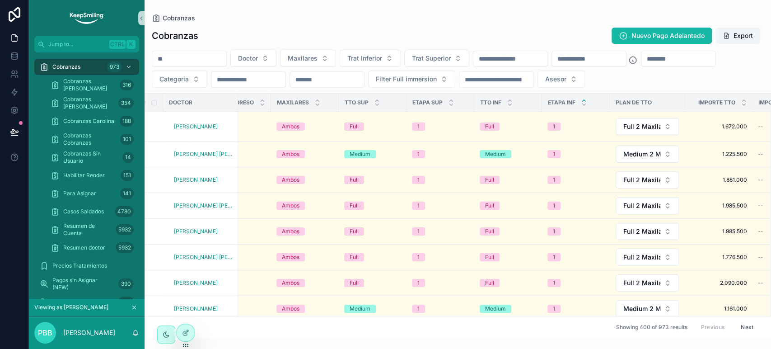
click at [584, 99] on icon "scrollable content" at bounding box center [584, 101] width 6 height 6
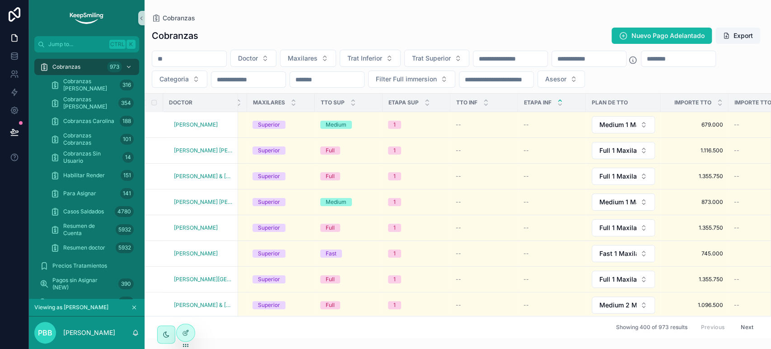
scroll to position [0, 481]
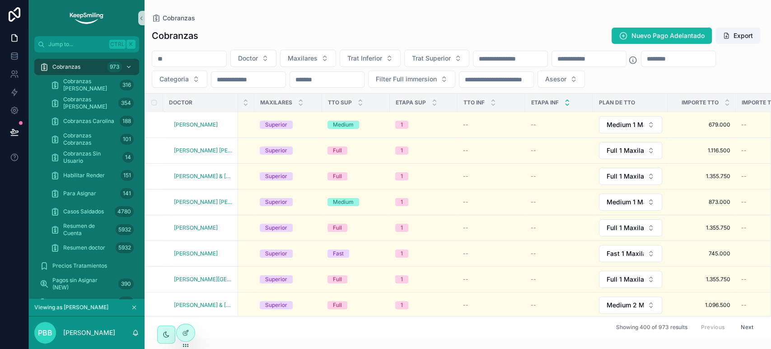
click at [568, 105] on icon "scrollable content" at bounding box center [567, 104] width 3 height 1
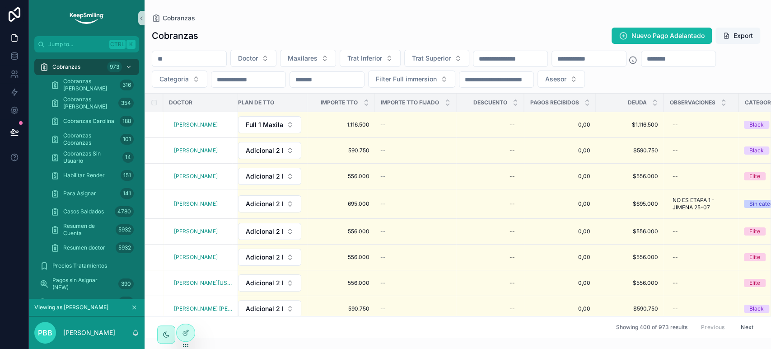
scroll to position [0, 848]
click at [88, 66] on div "Cobranzas 973" at bounding box center [87, 67] width 94 height 14
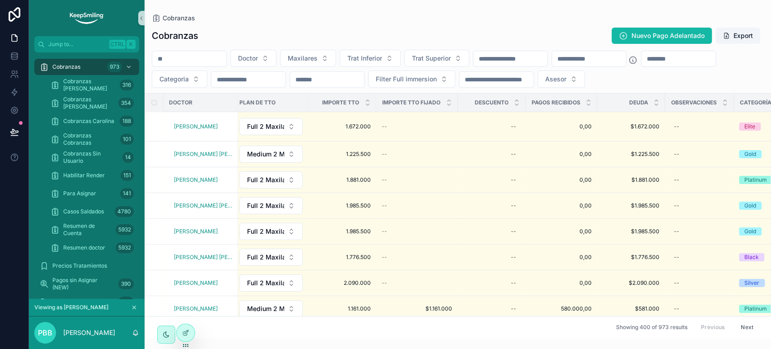
click at [220, 57] on input "scrollable content" at bounding box center [189, 58] width 74 height 13
paste input "*****"
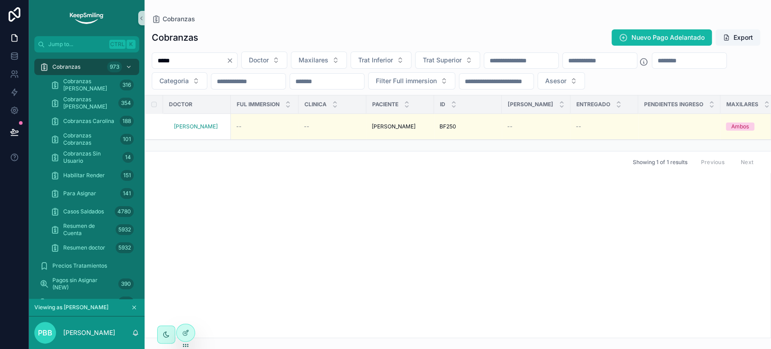
type input "*****"
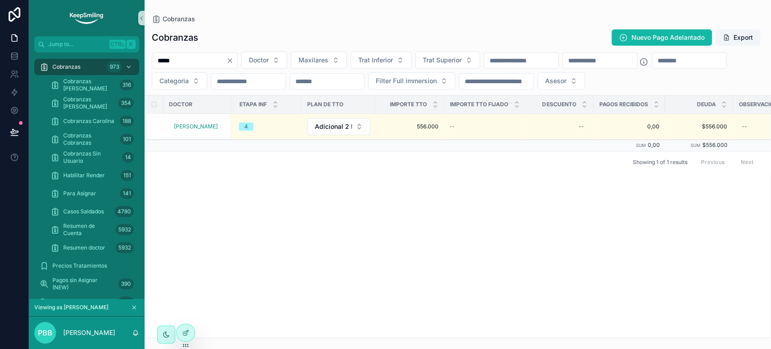
scroll to position [0, 734]
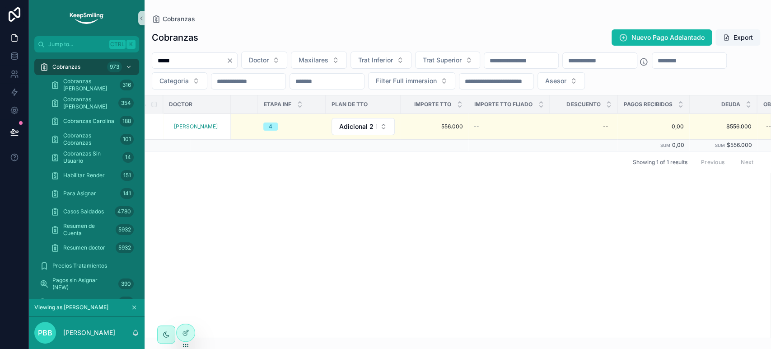
click at [234, 60] on icon "Clear" at bounding box center [229, 60] width 7 height 7
click at [108, 71] on div "973" at bounding box center [114, 66] width 15 height 11
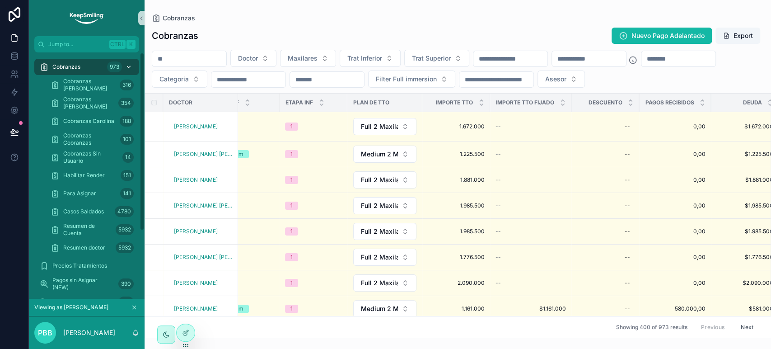
click at [97, 71] on div "Cobranzas 973" at bounding box center [87, 67] width 94 height 14
click at [80, 194] on span "Para Asignar" at bounding box center [79, 193] width 33 height 7
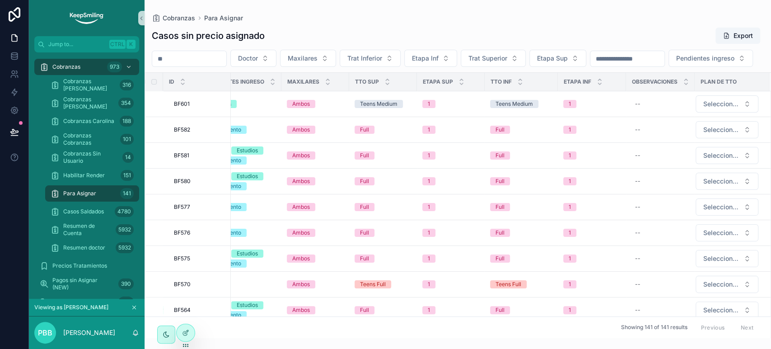
scroll to position [0, 245]
click at [190, 337] on div at bounding box center [186, 332] width 18 height 17
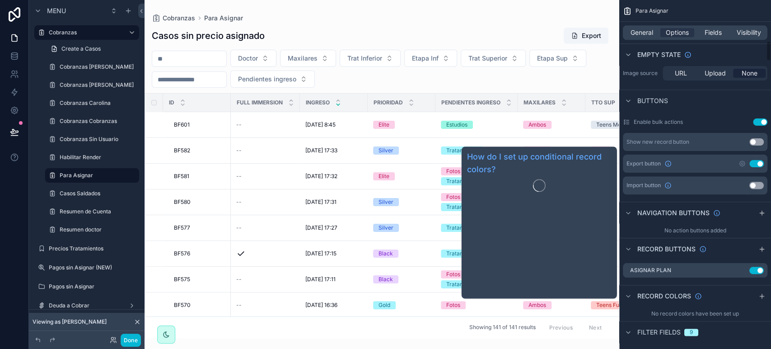
scroll to position [703, 0]
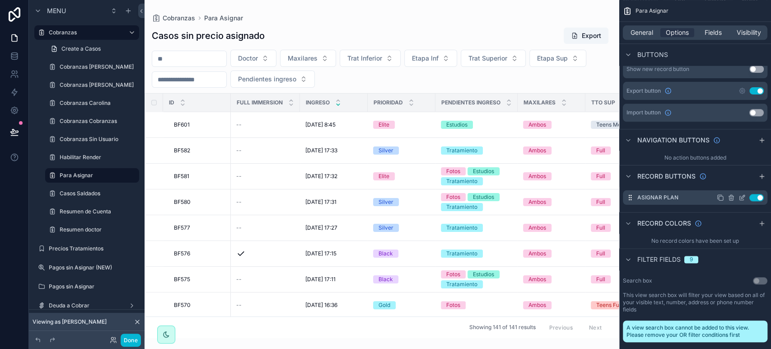
click at [743, 197] on icon "scrollable content" at bounding box center [743, 197] width 4 height 4
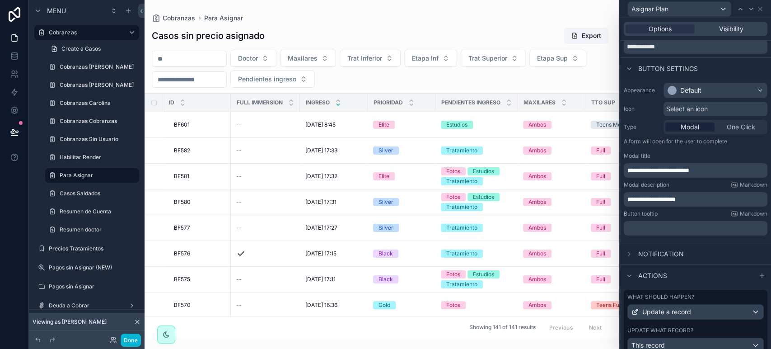
scroll to position [67, 0]
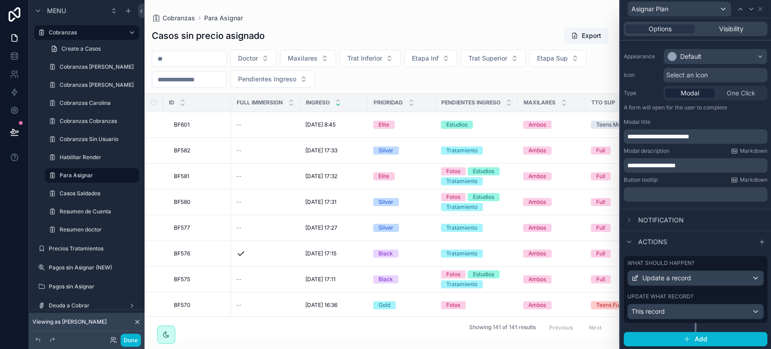
click at [711, 293] on div "Update what record?" at bounding box center [696, 296] width 136 height 7
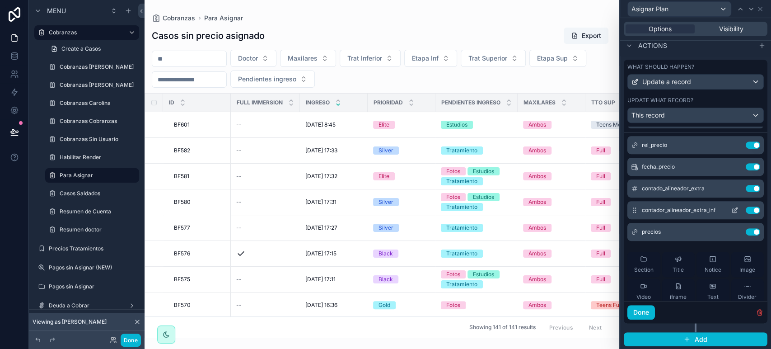
scroll to position [0, 0]
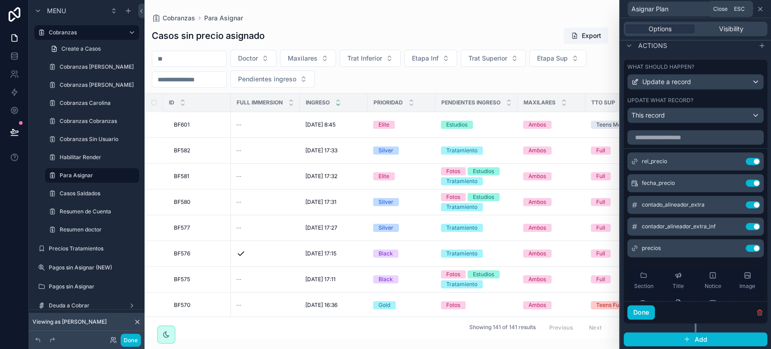
click at [762, 9] on icon at bounding box center [760, 8] width 7 height 7
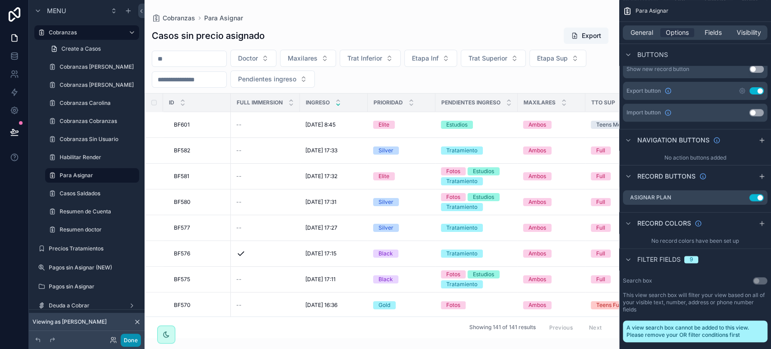
click at [124, 342] on button "Done" at bounding box center [131, 339] width 20 height 13
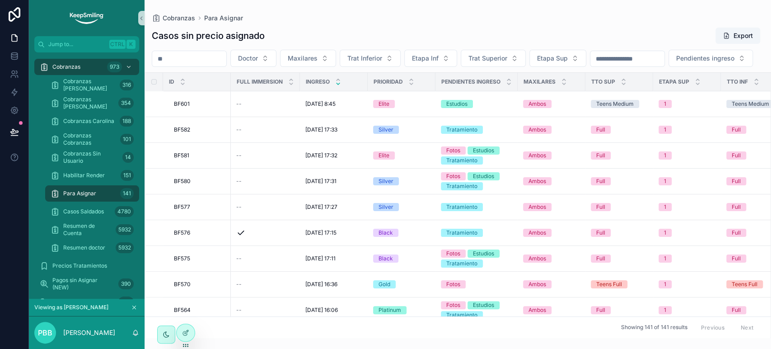
click at [164, 59] on input "scrollable content" at bounding box center [189, 58] width 74 height 13
click at [94, 61] on div "Cobranzas 973" at bounding box center [87, 67] width 94 height 14
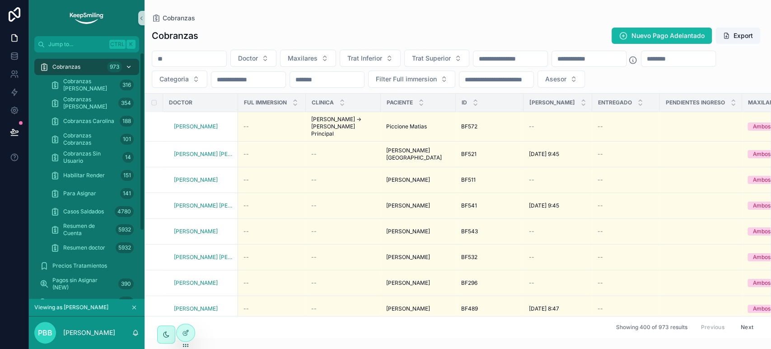
type input "**********"
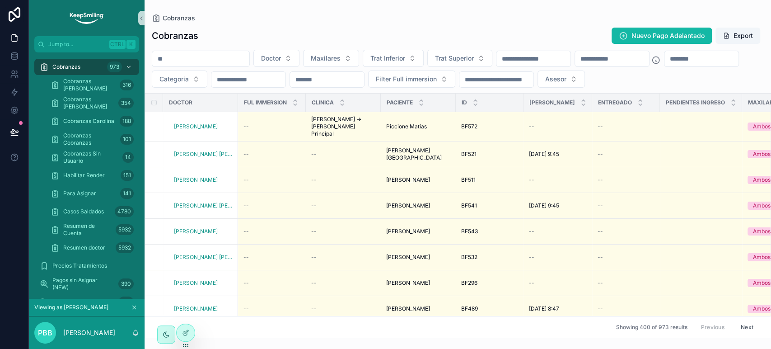
click at [177, 53] on input "scrollable content" at bounding box center [200, 58] width 97 height 13
paste input "*****"
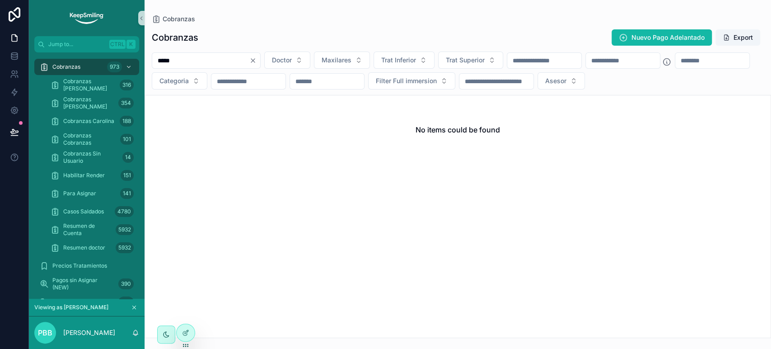
type input "*****"
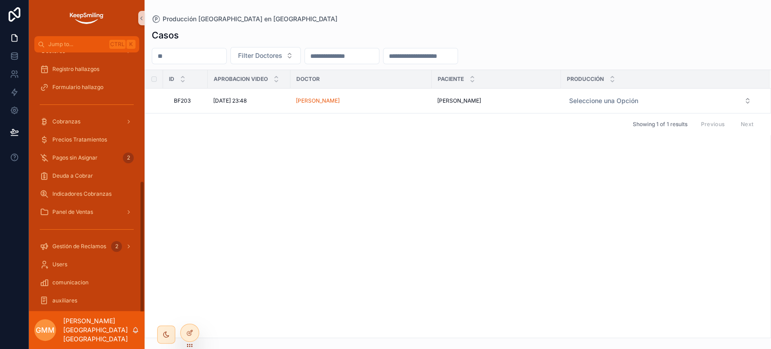
scroll to position [254, 0]
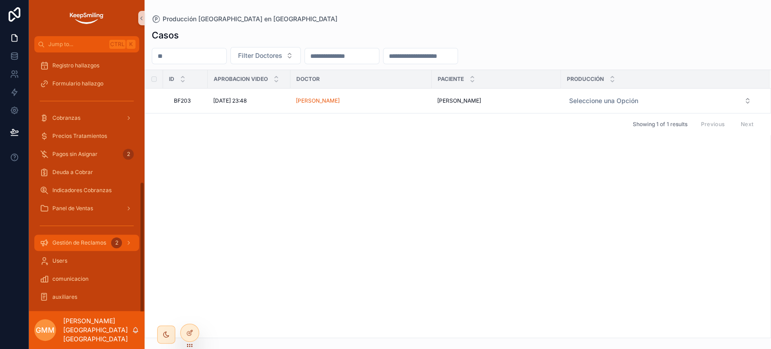
drag, startPoint x: 97, startPoint y: 234, endPoint x: 93, endPoint y: 232, distance: 4.9
click at [97, 235] on div "Gestión de Reclamos 2" at bounding box center [87, 242] width 94 height 14
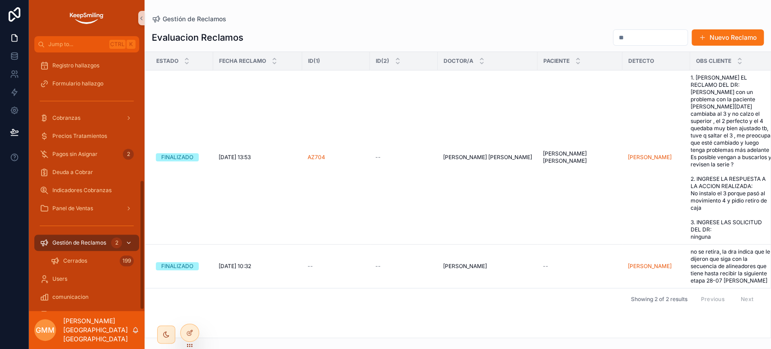
scroll to position [272, 0]
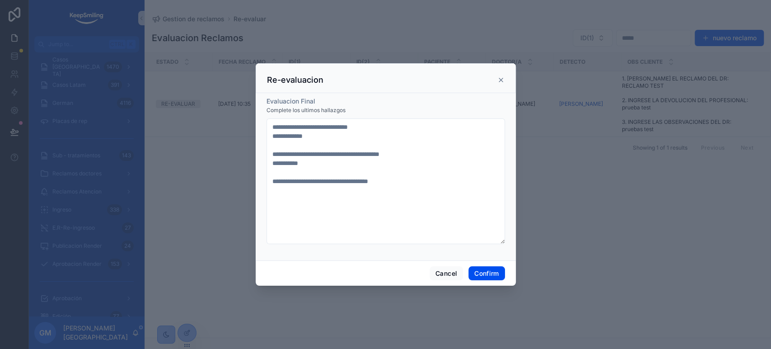
scroll to position [804, 0]
click at [446, 267] on button "Cancel" at bounding box center [446, 273] width 33 height 14
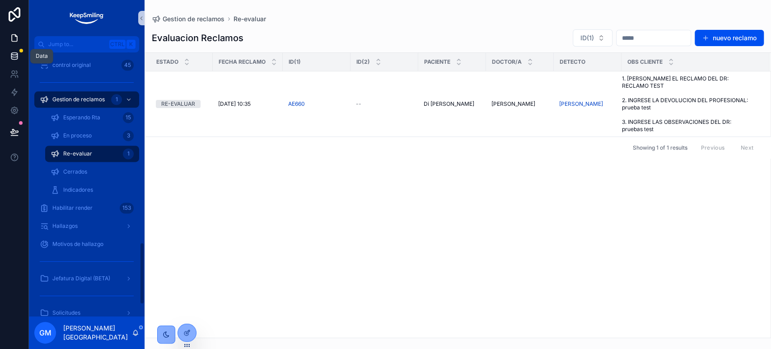
click at [12, 59] on icon at bounding box center [14, 58] width 6 height 4
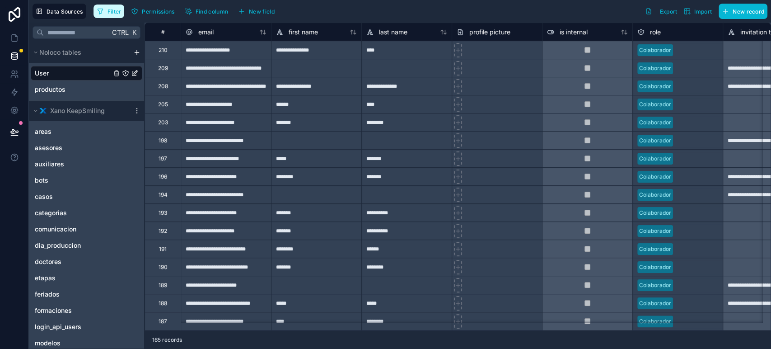
click at [112, 11] on span "Filter" at bounding box center [115, 11] width 14 height 7
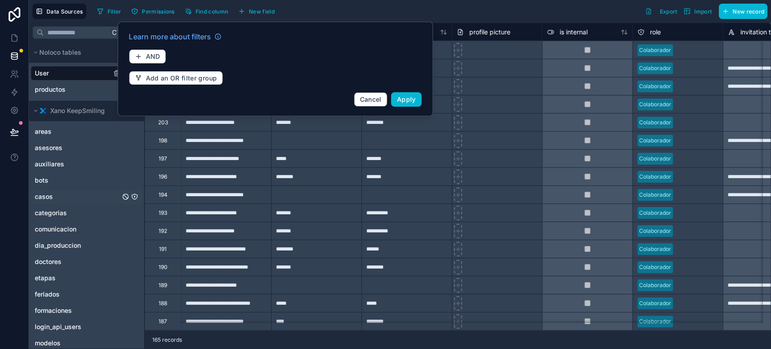
click at [58, 199] on div "casos" at bounding box center [87, 196] width 112 height 14
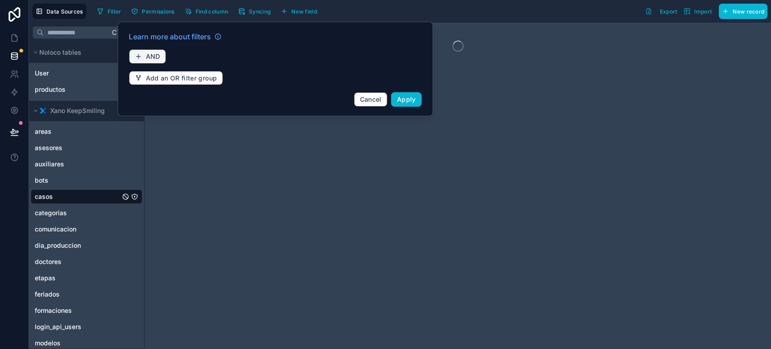
click at [160, 55] on button "AND" at bounding box center [147, 56] width 37 height 14
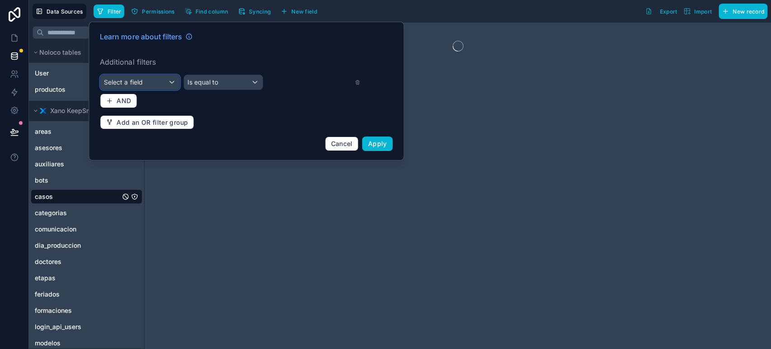
click at [170, 79] on div "Select a field" at bounding box center [139, 82] width 79 height 14
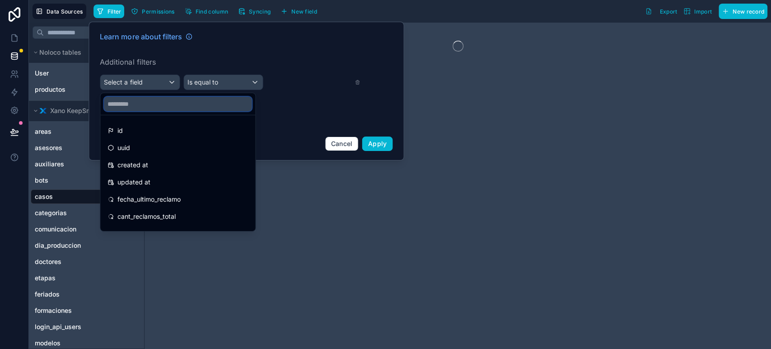
click at [170, 100] on input "text" at bounding box center [178, 104] width 148 height 14
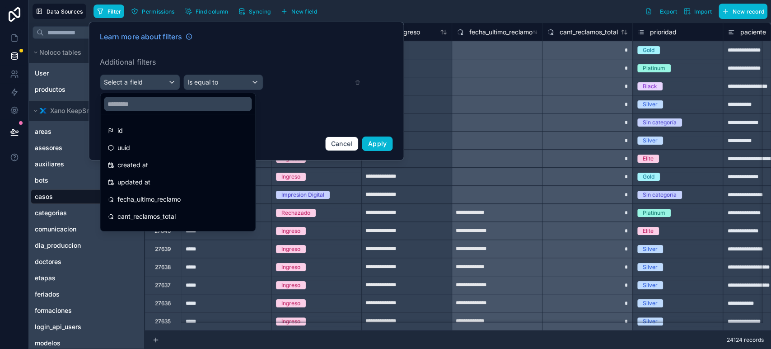
click at [116, 36] on div at bounding box center [246, 91] width 315 height 139
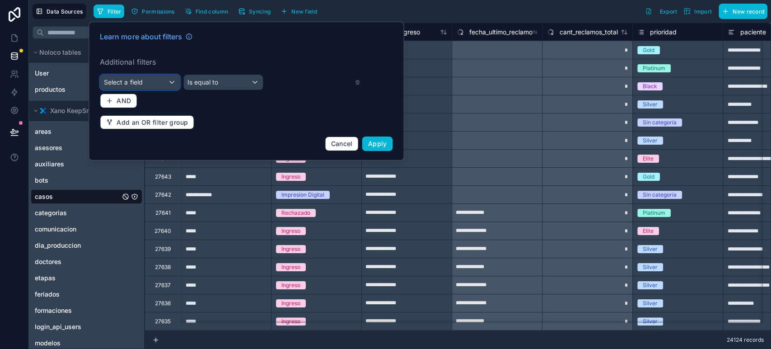
click at [136, 86] on span "Select a field" at bounding box center [123, 82] width 38 height 9
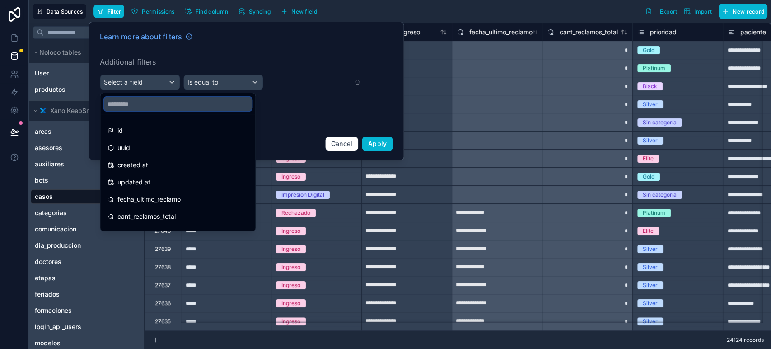
click at [149, 105] on input "text" at bounding box center [178, 104] width 148 height 14
paste input "**********"
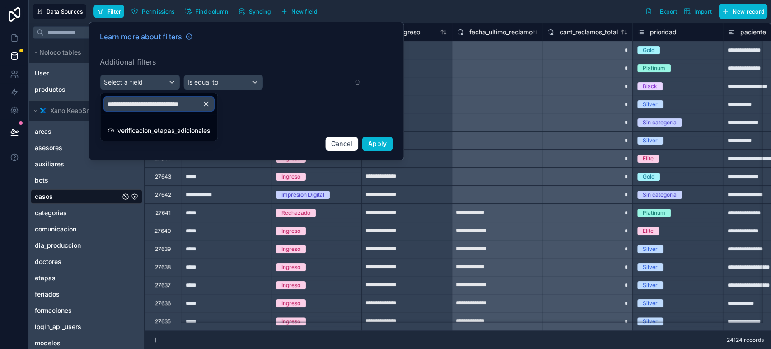
type input "**********"
click at [174, 140] on ul "verificacion_etapas_adicionales" at bounding box center [158, 127] width 117 height 25
click at [177, 133] on span "verificacion_etapas_adicionales" at bounding box center [163, 130] width 93 height 11
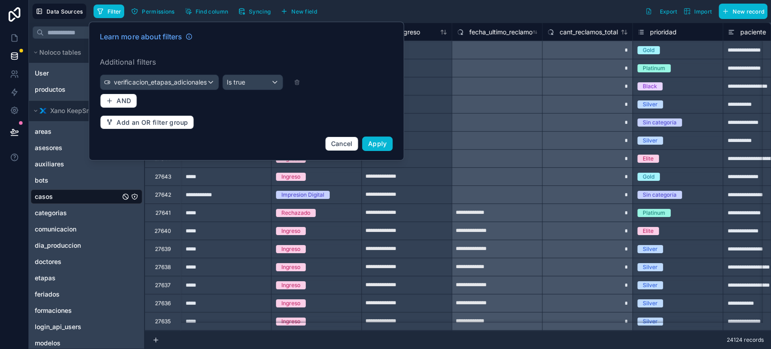
click at [267, 89] on div "Learn more about filters Additional filters verificacion_etapas_adicionales Is …" at bounding box center [246, 91] width 304 height 131
click at [274, 83] on div "Is true" at bounding box center [252, 82] width 59 height 14
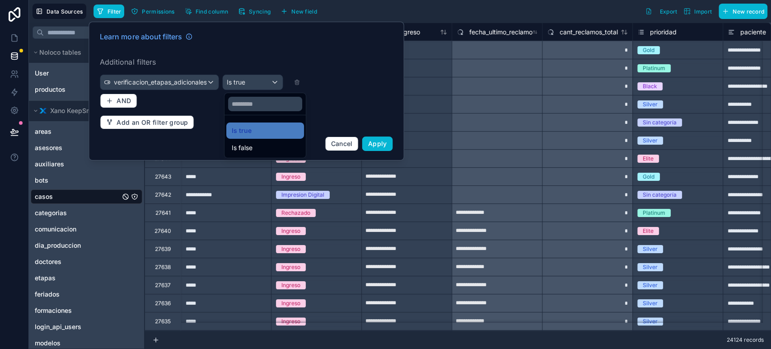
click at [352, 78] on div at bounding box center [246, 91] width 315 height 139
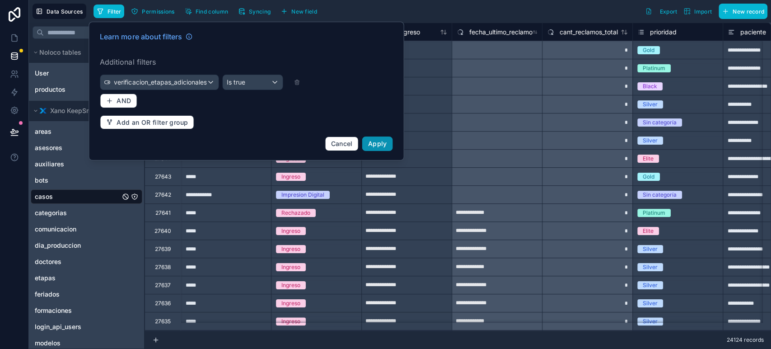
click at [369, 140] on span "Apply" at bounding box center [377, 144] width 19 height 8
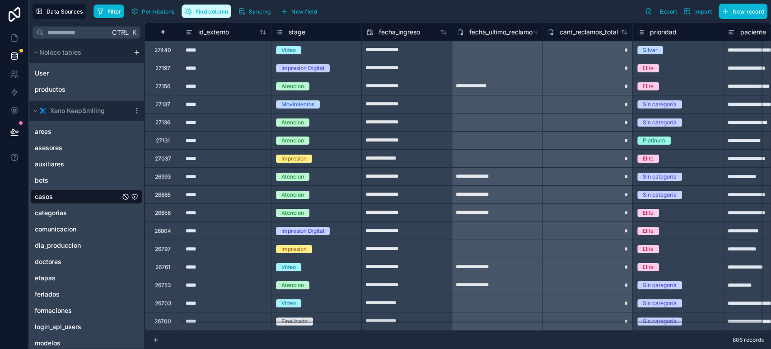
click at [221, 12] on span "Find column" at bounding box center [212, 11] width 33 height 7
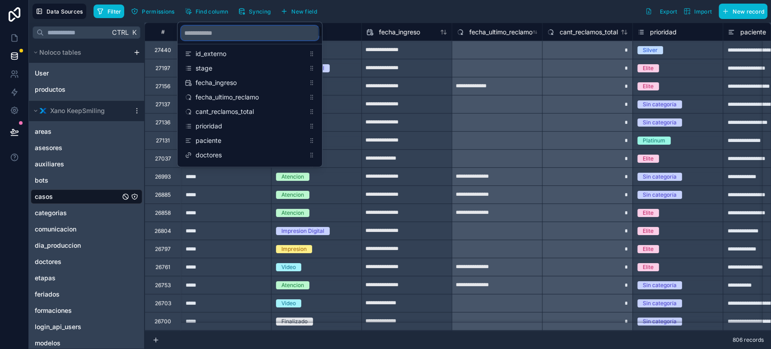
click at [235, 33] on input "scrollable content" at bounding box center [249, 33] width 137 height 14
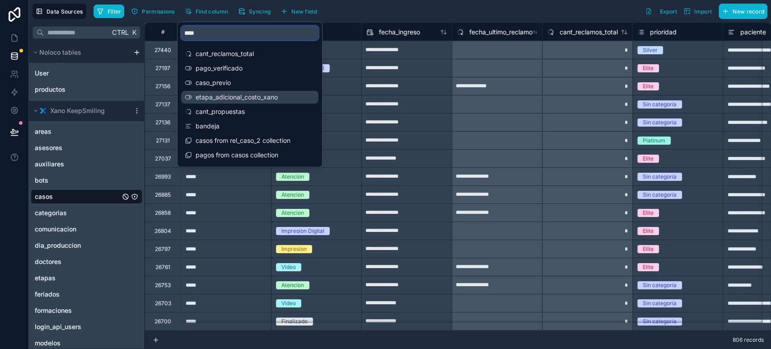
type input "****"
click at [266, 94] on span "etapa_adicional_costo_xano" at bounding box center [250, 97] width 109 height 9
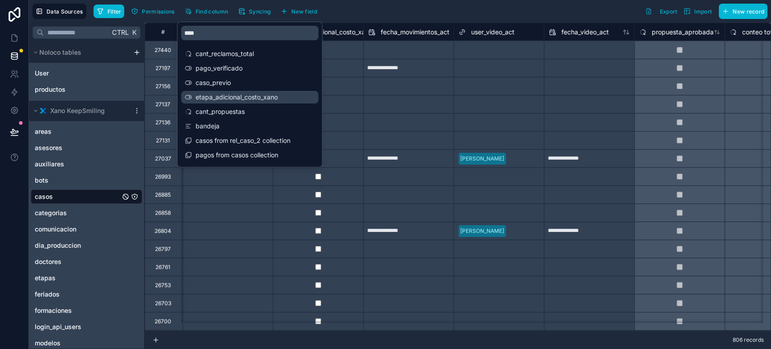
scroll to position [0, 16537]
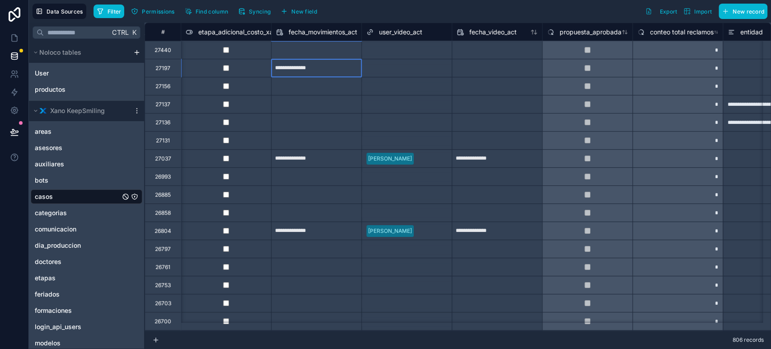
click at [90, 57] on input "**********" at bounding box center [45, 50] width 90 height 14
select select "****"
select select "*"
click at [249, 50] on div at bounding box center [226, 50] width 90 height 18
click at [213, 11] on span "Find column" at bounding box center [212, 11] width 33 height 7
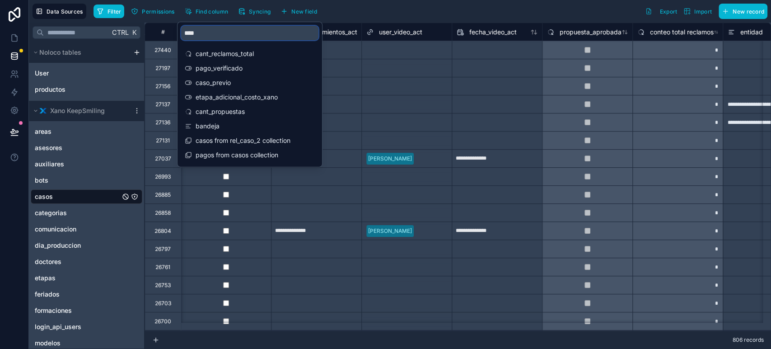
drag, startPoint x: 208, startPoint y: 34, endPoint x: 148, endPoint y: 31, distance: 60.2
click at [148, 31] on div "**********" at bounding box center [400, 174] width 742 height 349
paste input "**********"
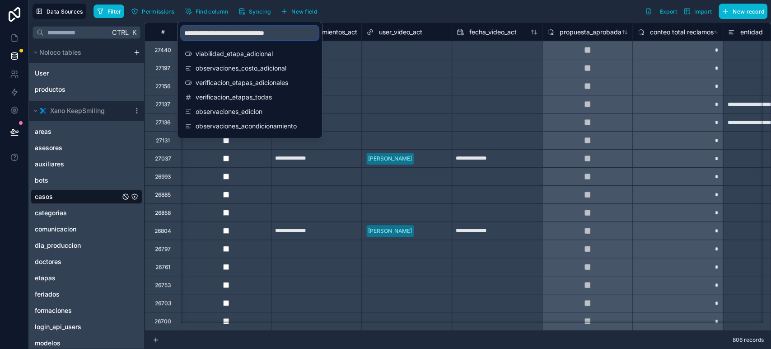
paste input "scrollable content"
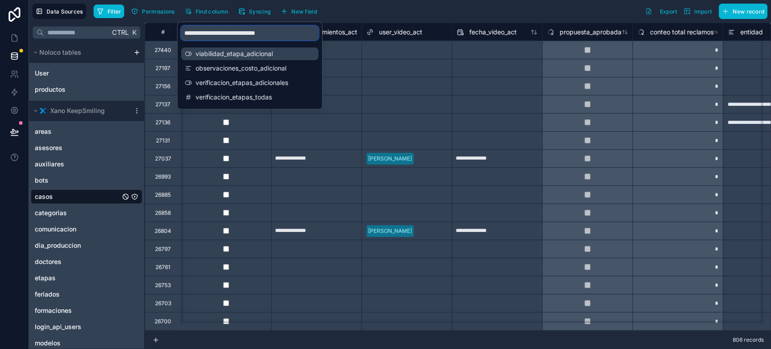
type input "**********"
click at [231, 47] on div "viabilidad_etapa_adicional" at bounding box center [249, 53] width 137 height 13
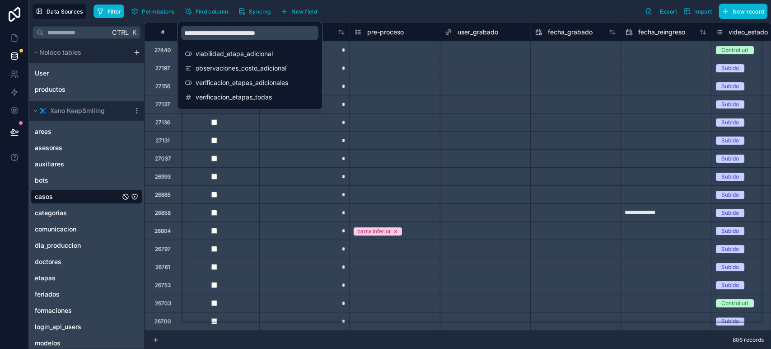
scroll to position [0, 13284]
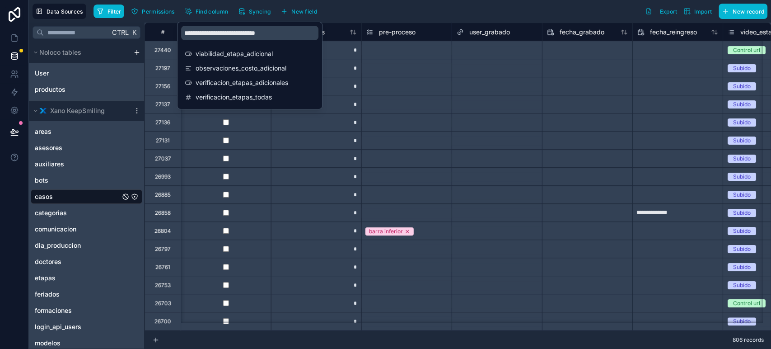
click at [342, 116] on div "*" at bounding box center [316, 122] width 90 height 18
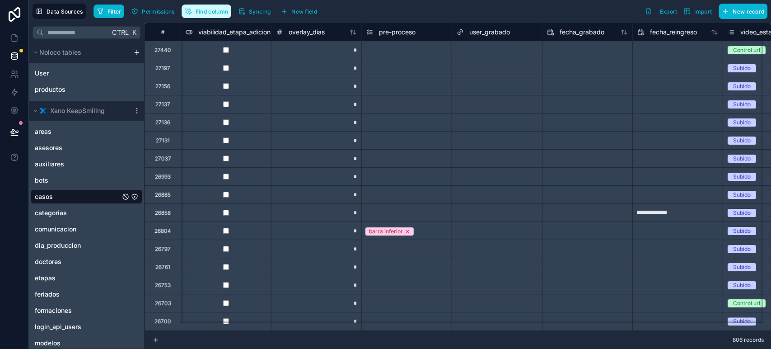
click at [220, 11] on span "Find column" at bounding box center [212, 11] width 33 height 7
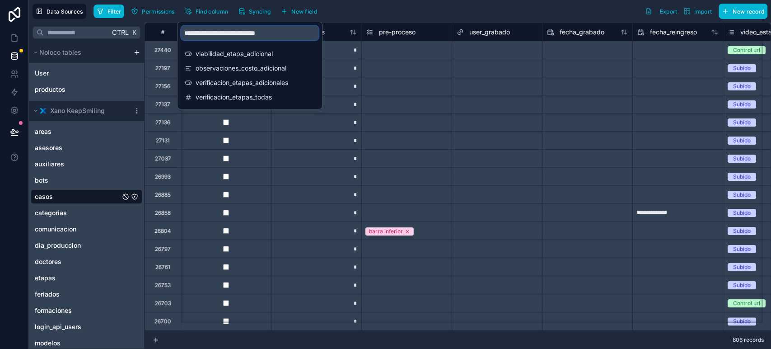
drag, startPoint x: 287, startPoint y: 28, endPoint x: 169, endPoint y: 19, distance: 117.8
click at [169, 19] on div "Data Sources Filter Permissions Find column Syncing New field Export Import New…" at bounding box center [400, 174] width 742 height 349
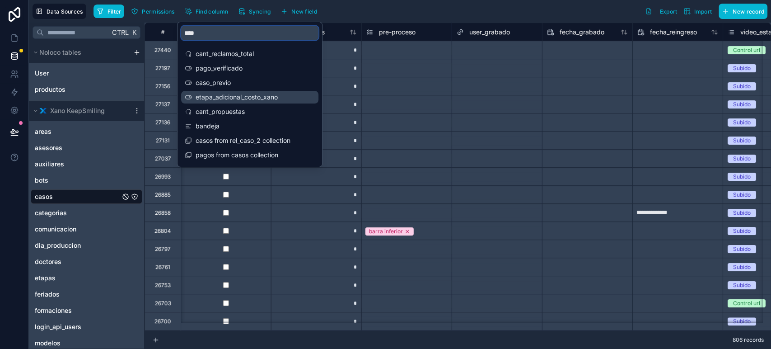
type input "****"
click at [253, 98] on span "etapa_adicional_costo_xano" at bounding box center [250, 97] width 109 height 9
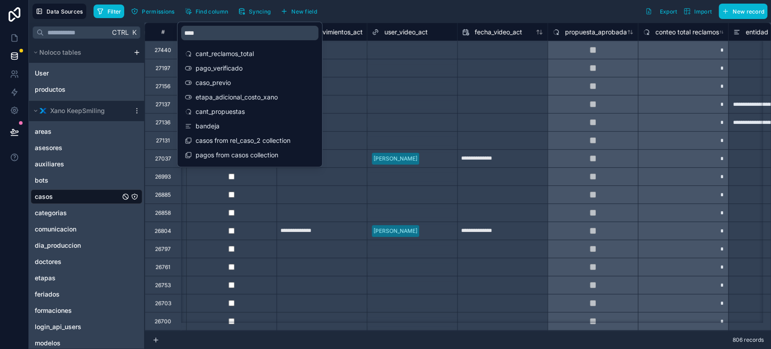
scroll to position [0, 16537]
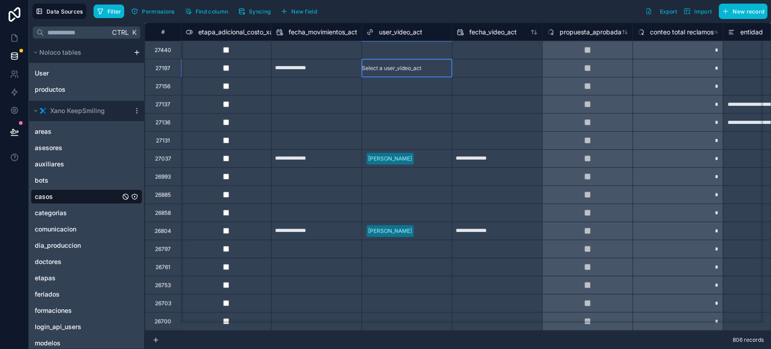
click at [412, 67] on div "Select a user_video_act" at bounding box center [392, 68] width 60 height 7
click at [217, 29] on span "etapa_adicional_costo_xano" at bounding box center [239, 32] width 82 height 9
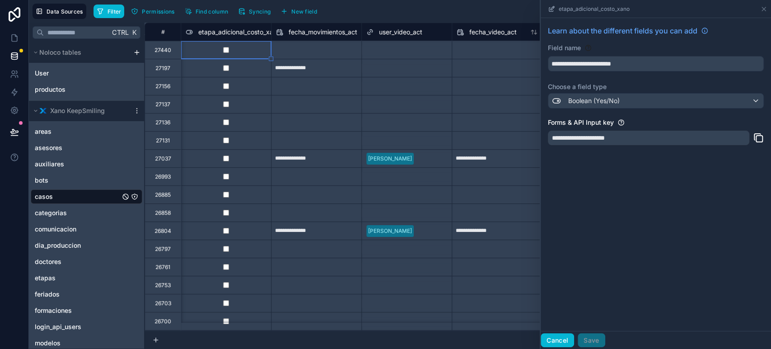
click at [563, 340] on button "Cancel" at bounding box center [557, 340] width 33 height 14
click at [239, 28] on span "etapa_adicional_costo_xano" at bounding box center [239, 32] width 82 height 9
drag, startPoint x: 225, startPoint y: 34, endPoint x: 211, endPoint y: 37, distance: 13.9
click at [211, 37] on div "etapa_adicional_costo_xano" at bounding box center [226, 32] width 90 height 18
click at [216, 28] on span "etapa_adicional_costo_xano" at bounding box center [239, 32] width 82 height 9
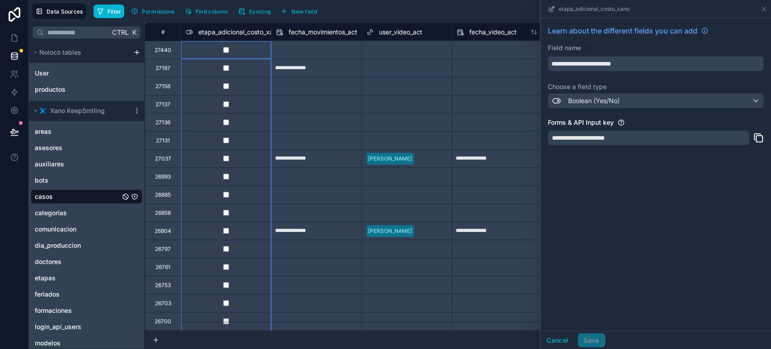
click at [90, 57] on input "text" at bounding box center [45, 50] width 90 height 14
select select "****"
select select "*"
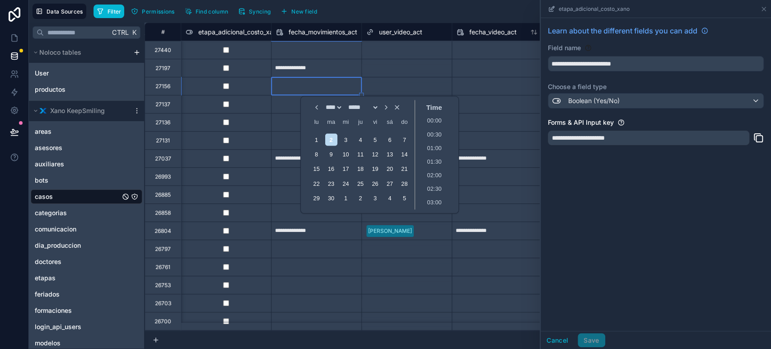
click at [239, 72] on div at bounding box center [226, 68] width 90 height 18
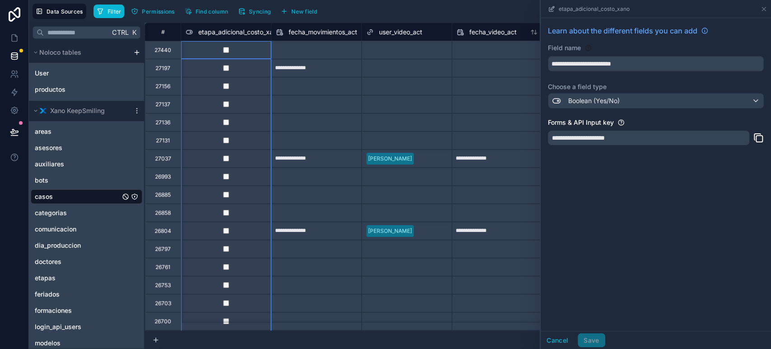
click at [188, 30] on icon at bounding box center [189, 32] width 7 height 11
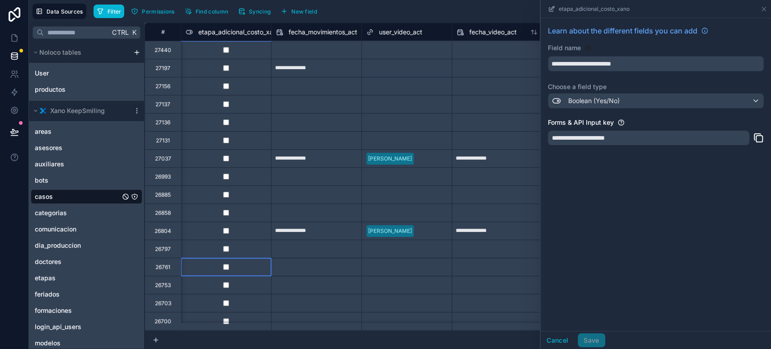
click at [239, 267] on div at bounding box center [226, 267] width 90 height 18
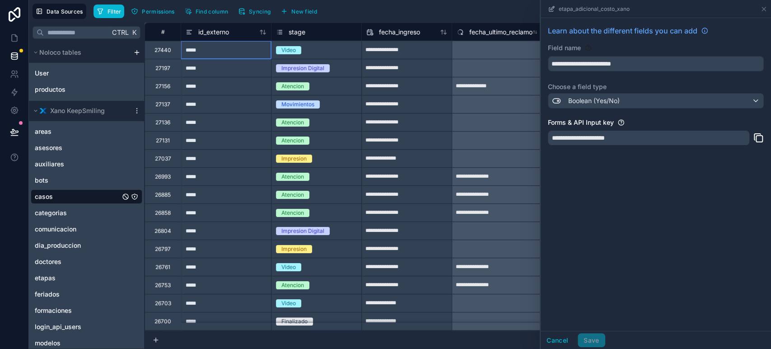
click at [203, 50] on div "*****" at bounding box center [226, 50] width 90 height 18
click at [347, 73] on div "Impresion Digital" at bounding box center [317, 68] width 90 height 18
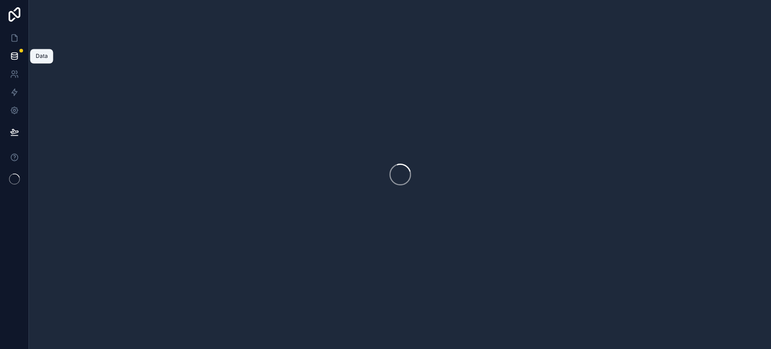
click at [21, 51] on div at bounding box center [21, 51] width 4 height 4
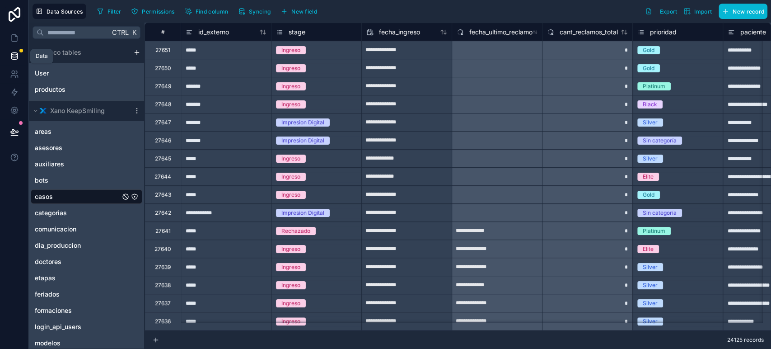
click at [11, 60] on icon at bounding box center [14, 56] width 9 height 9
